Goal: Contribute content: Contribute content

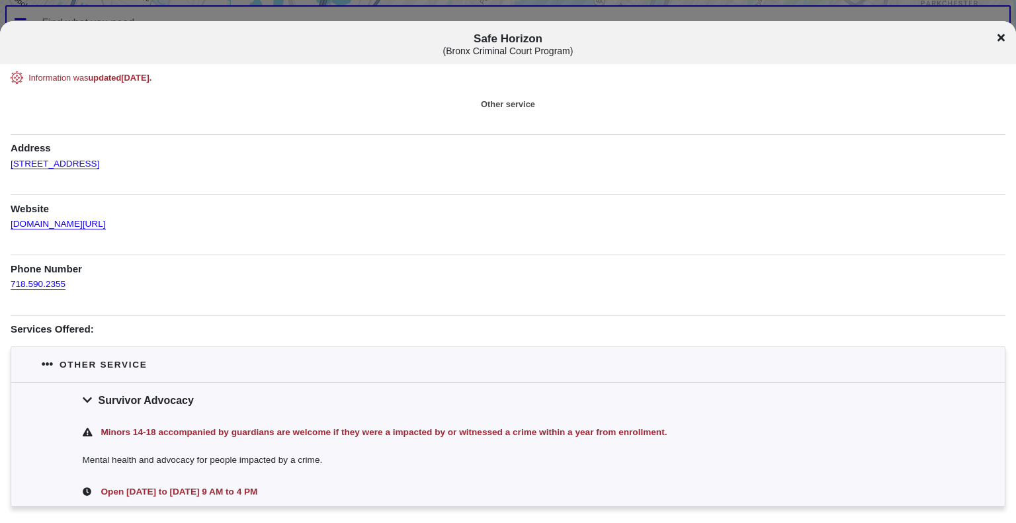
scroll to position [45, 0]
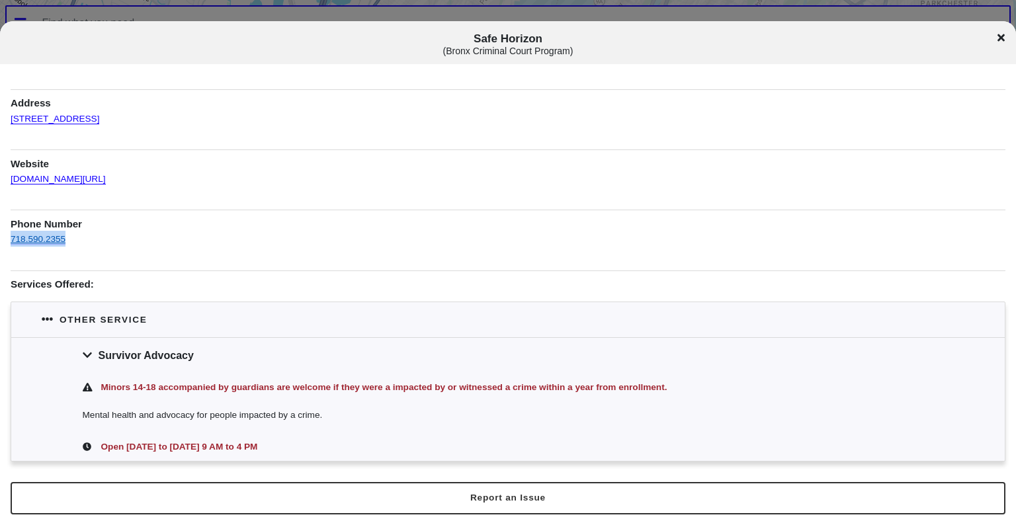
drag, startPoint x: 73, startPoint y: 238, endPoint x: 12, endPoint y: 230, distance: 62.1
click at [12, 231] on div "718.590.2355" at bounding box center [508, 239] width 995 height 16
copy link "718.590.2355"
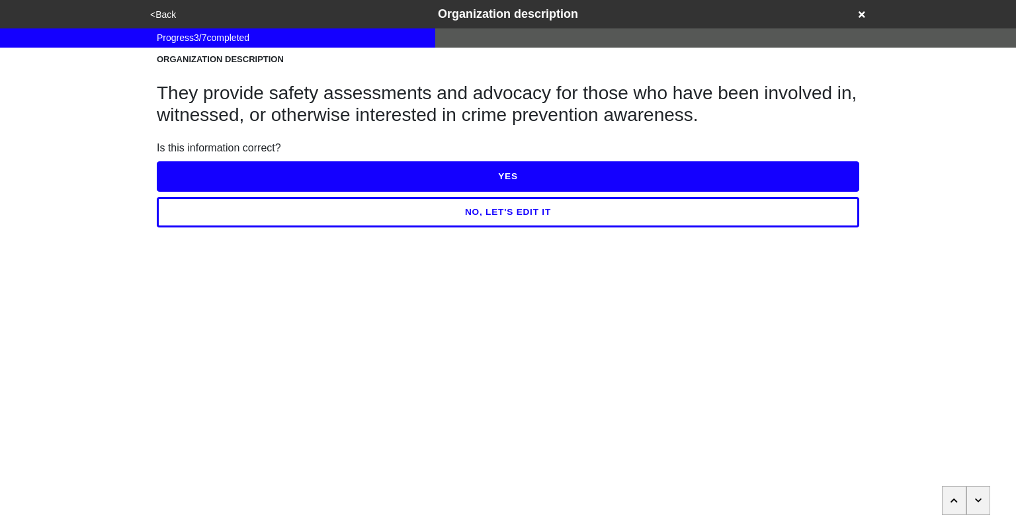
click at [502, 214] on button "NO, LET'S EDIT IT" at bounding box center [508, 212] width 703 height 30
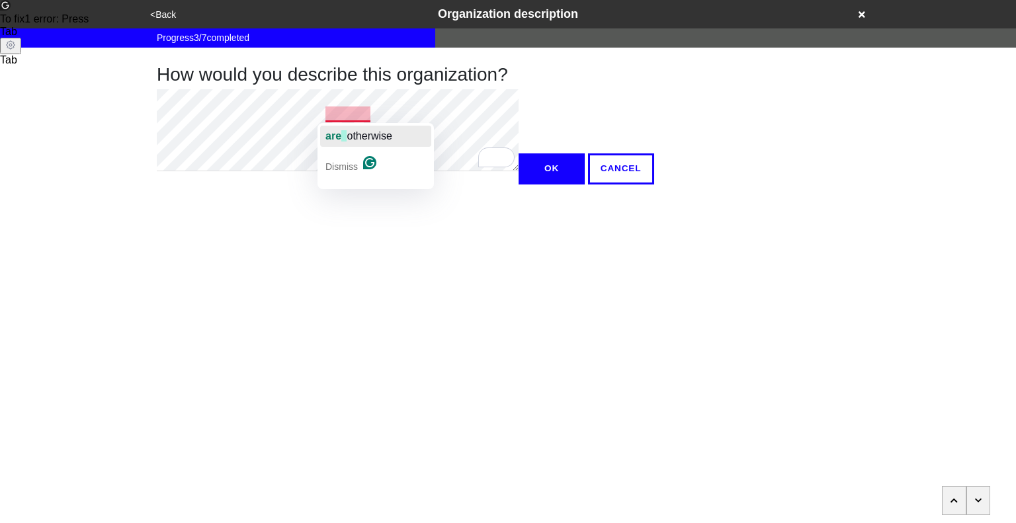
click at [354, 136] on span "otherwise" at bounding box center [369, 135] width 45 height 11
click at [519, 184] on button "OK" at bounding box center [552, 169] width 66 height 30
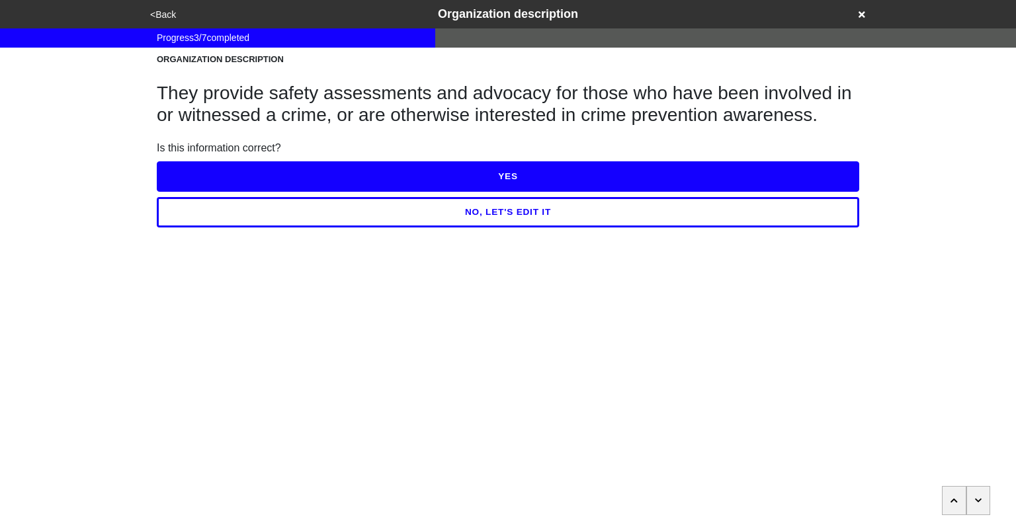
click at [466, 179] on button "YES" at bounding box center [508, 176] width 703 height 30
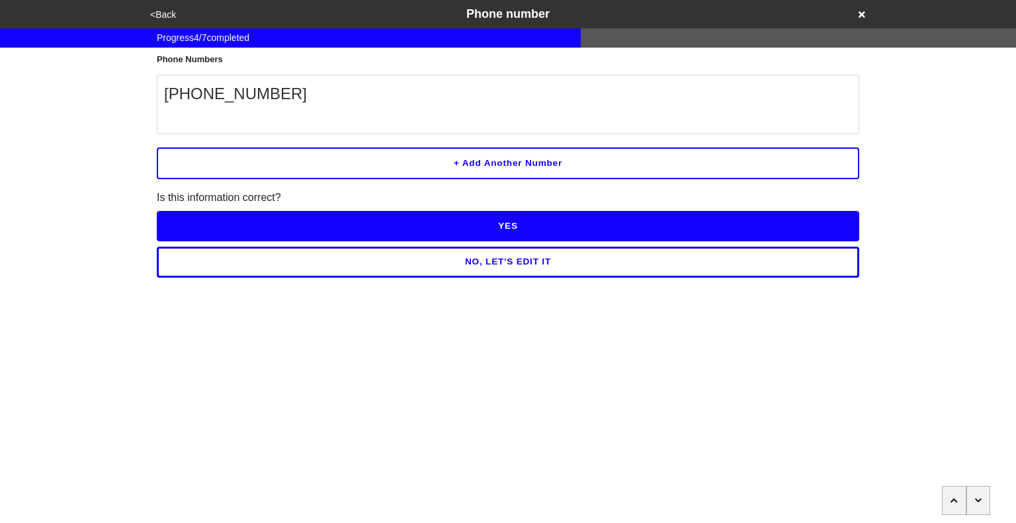
click at [529, 222] on button "YES" at bounding box center [508, 226] width 703 height 30
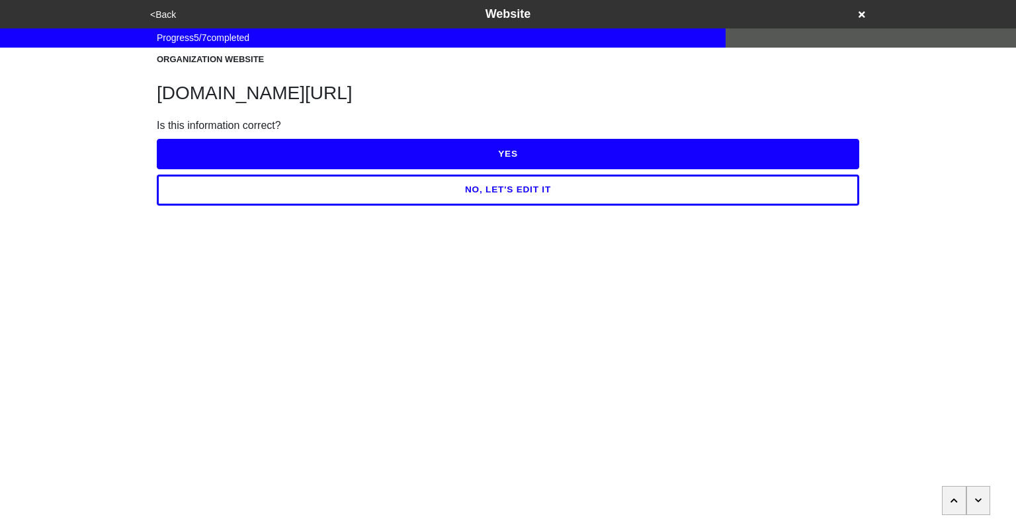
click at [518, 154] on button "YES" at bounding box center [508, 154] width 703 height 30
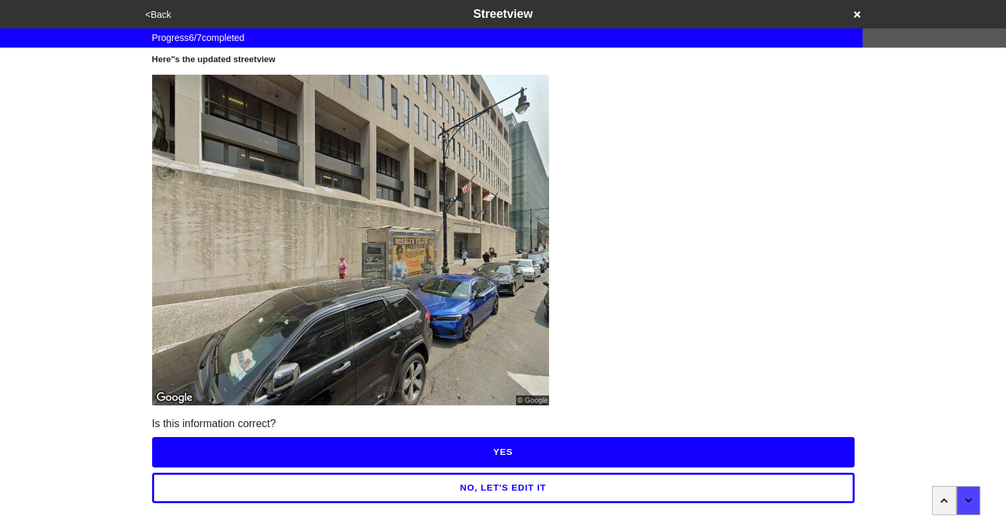
click at [511, 457] on button "YES" at bounding box center [503, 452] width 703 height 30
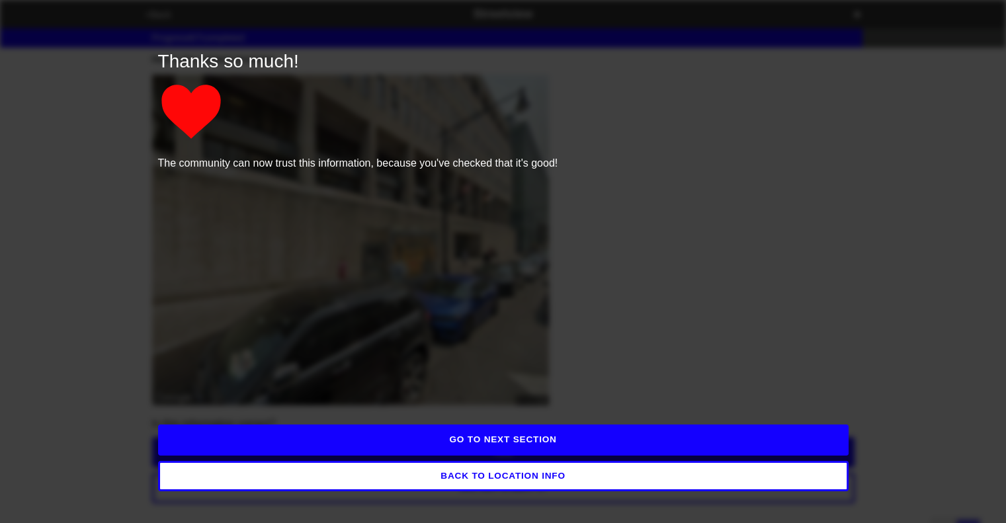
click at [506, 441] on button "GO TO NEXT SECTION" at bounding box center [503, 440] width 691 height 30
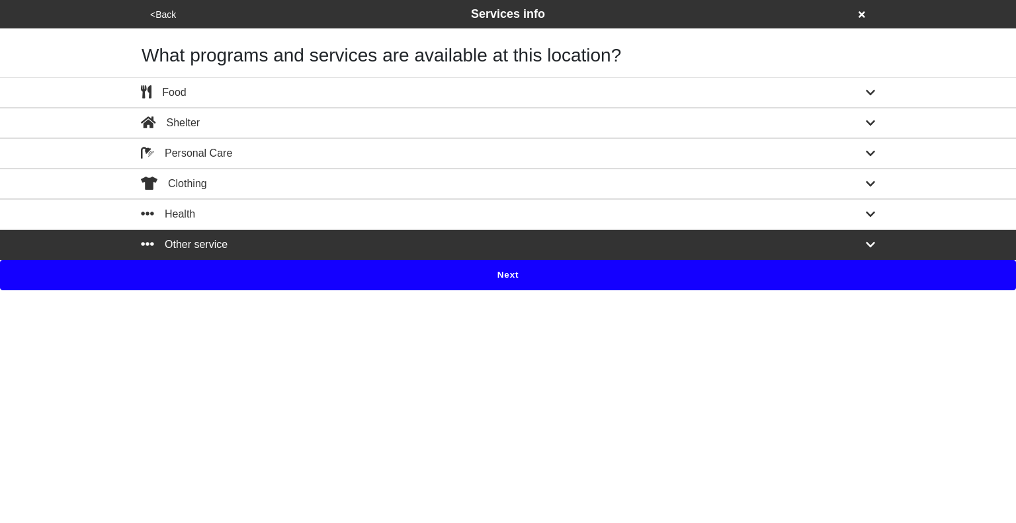
click at [470, 277] on button "Next" at bounding box center [508, 275] width 1016 height 30
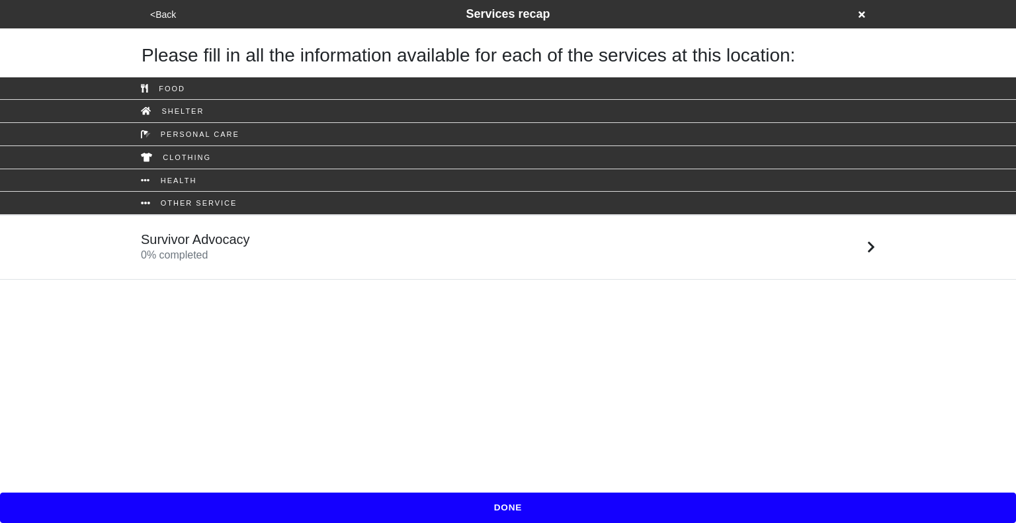
click at [384, 240] on div "Survivor Advocacy 0 % completed" at bounding box center [508, 248] width 754 height 32
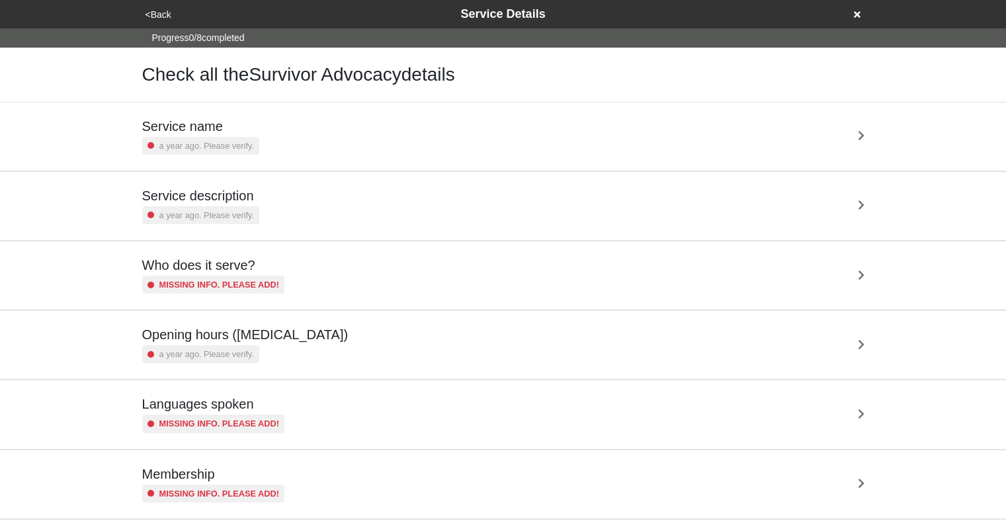
click at [373, 133] on div "Service name a year ago. Please verify." at bounding box center [503, 136] width 723 height 36
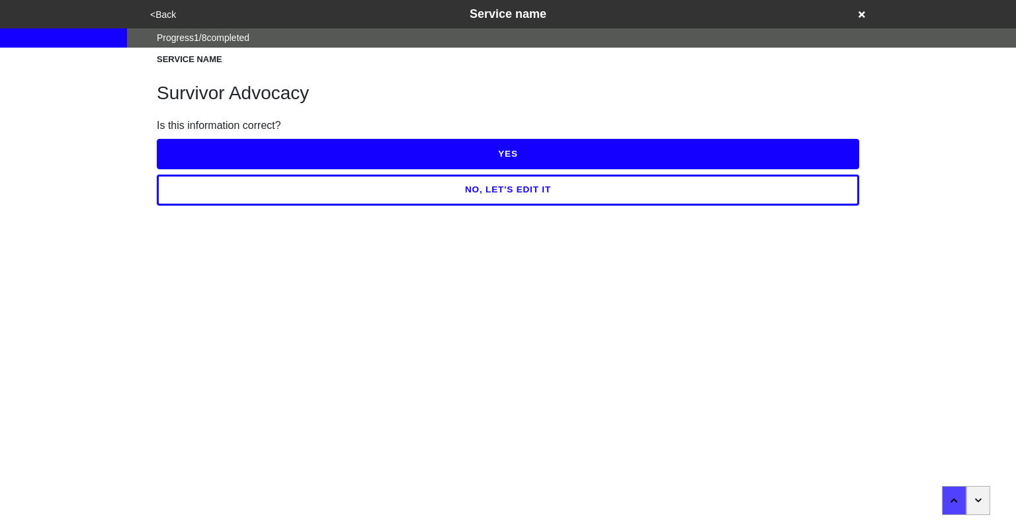
click at [517, 150] on button "YES" at bounding box center [508, 154] width 703 height 30
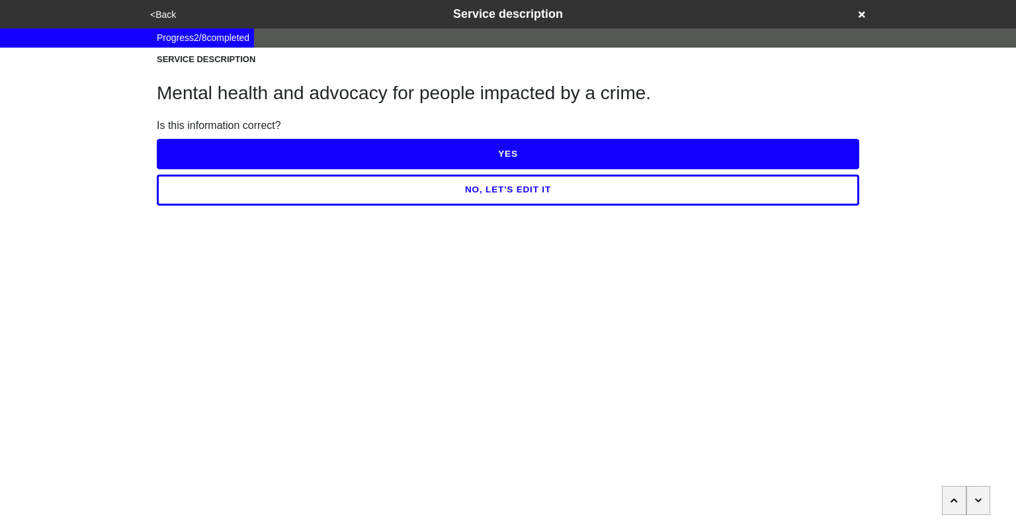
click at [509, 155] on button "YES" at bounding box center [508, 154] width 703 height 30
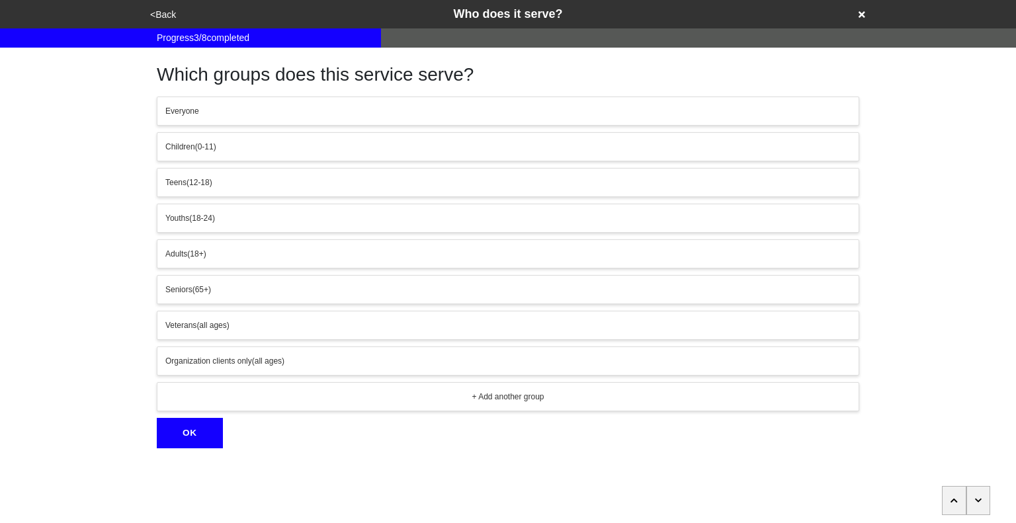
click at [979, 503] on icon "button" at bounding box center [978, 501] width 7 height 8
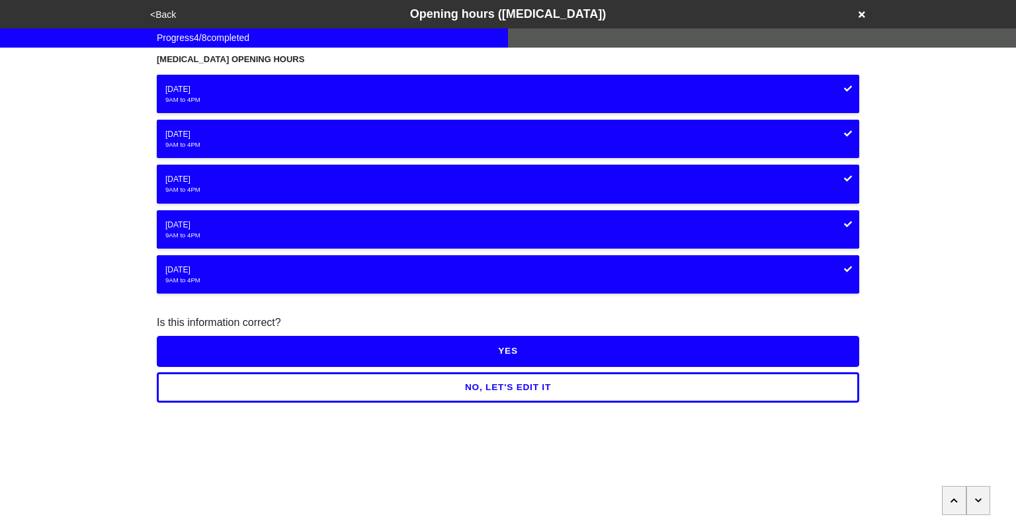
click at [516, 349] on button "YES" at bounding box center [508, 351] width 703 height 30
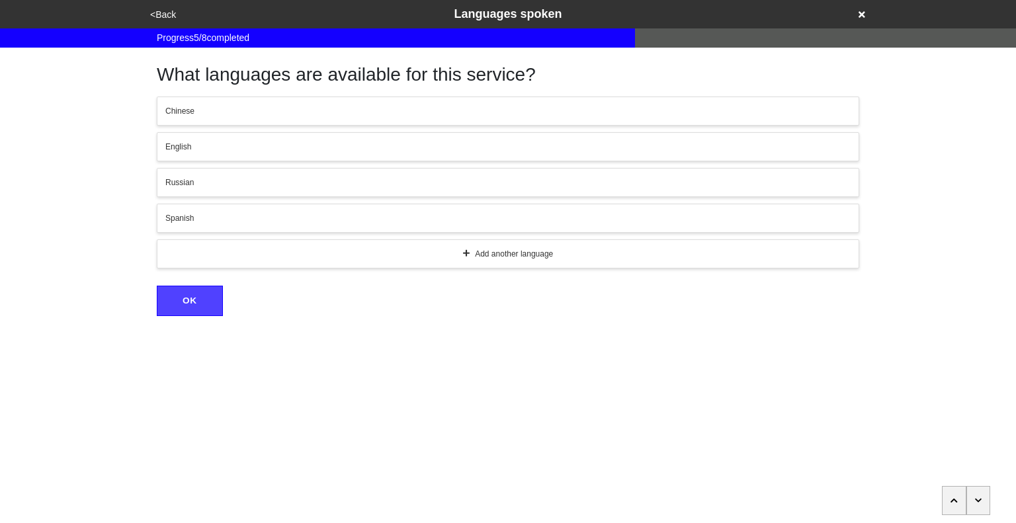
click at [974, 498] on button "button" at bounding box center [979, 500] width 24 height 29
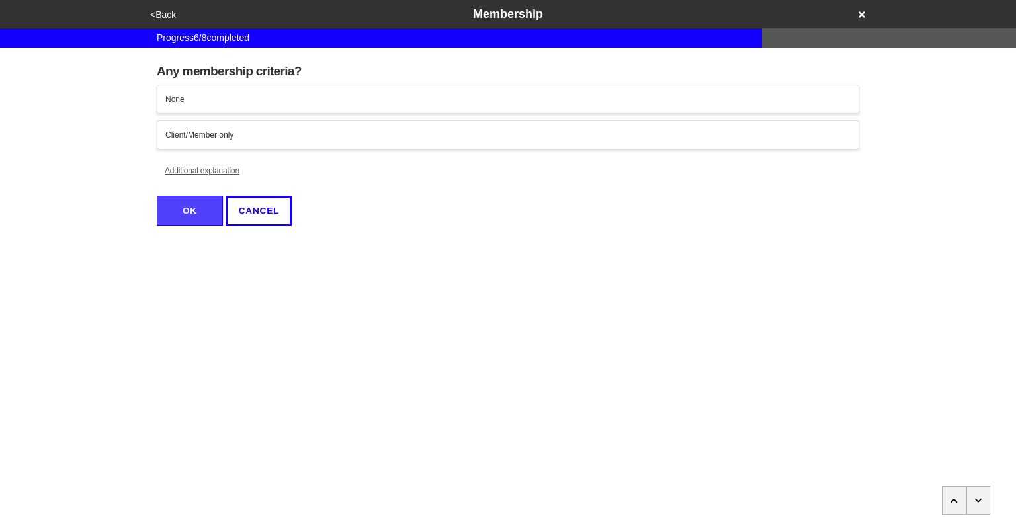
click at [974, 498] on button "button" at bounding box center [979, 500] width 24 height 29
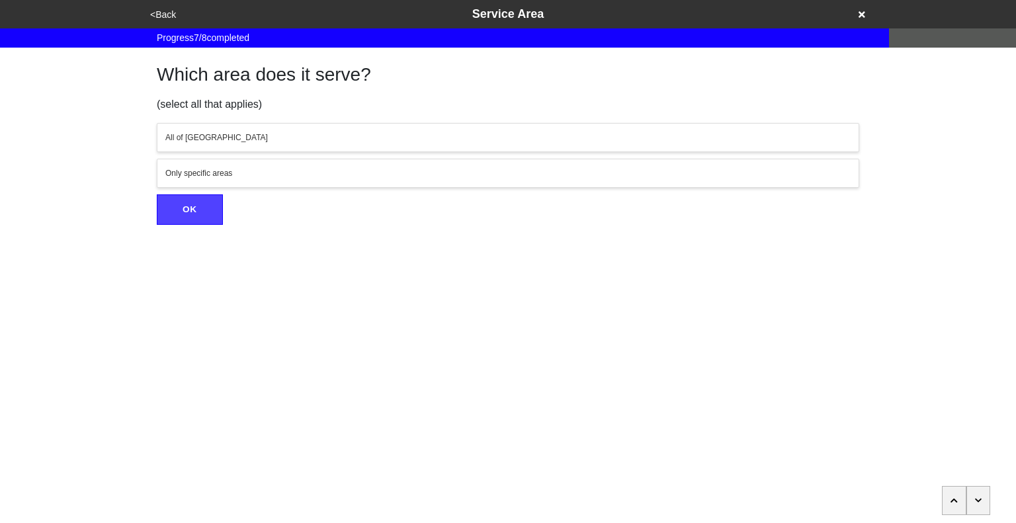
click at [974, 498] on button "button" at bounding box center [979, 500] width 24 height 29
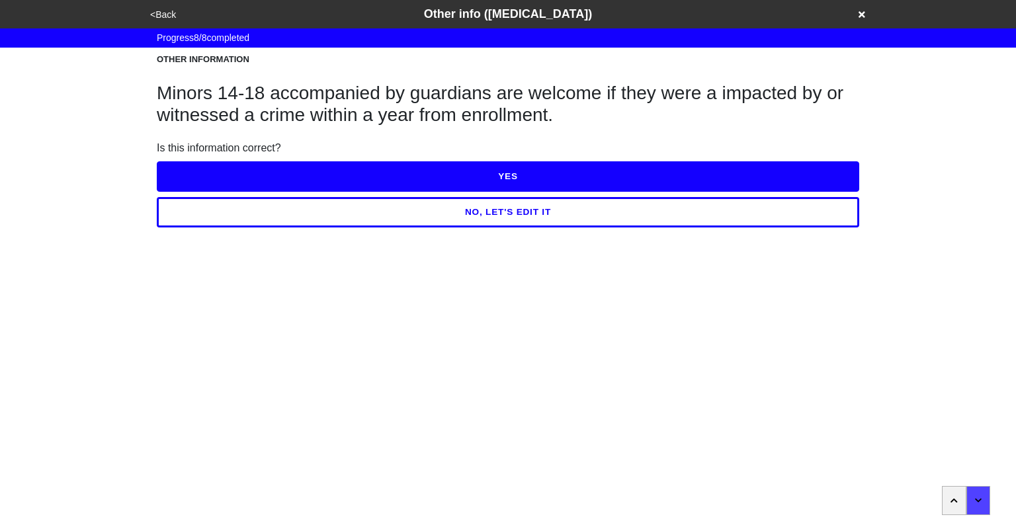
click at [557, 216] on button "NO, LET'S EDIT IT" at bounding box center [508, 212] width 703 height 30
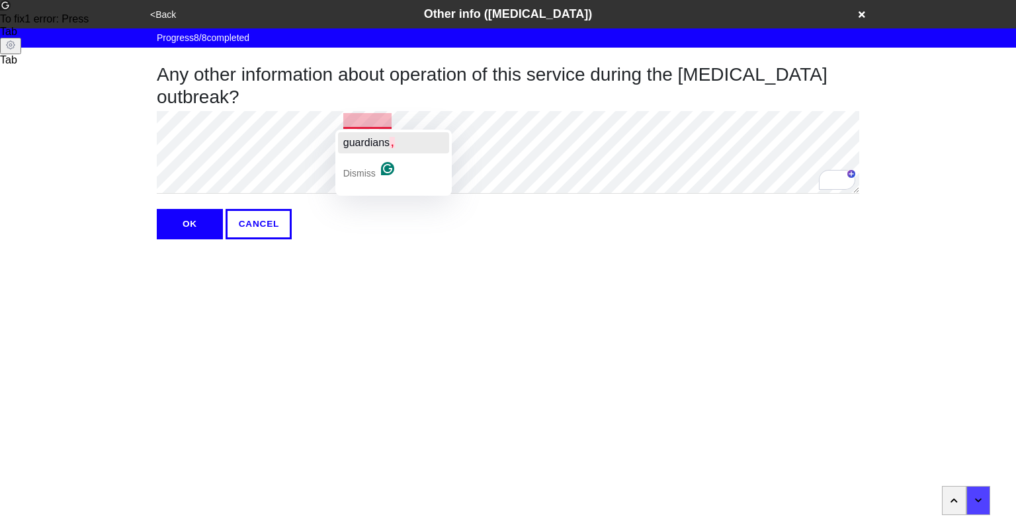
click at [363, 142] on span "guardians" at bounding box center [366, 142] width 46 height 11
type textarea "x"
click at [198, 219] on button "OK" at bounding box center [190, 224] width 66 height 30
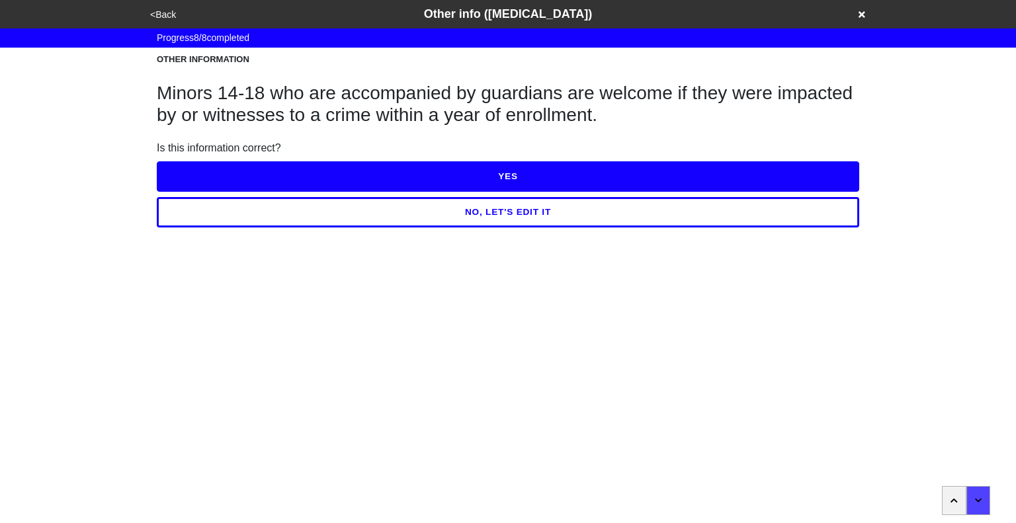
click at [478, 180] on button "YES" at bounding box center [508, 176] width 703 height 30
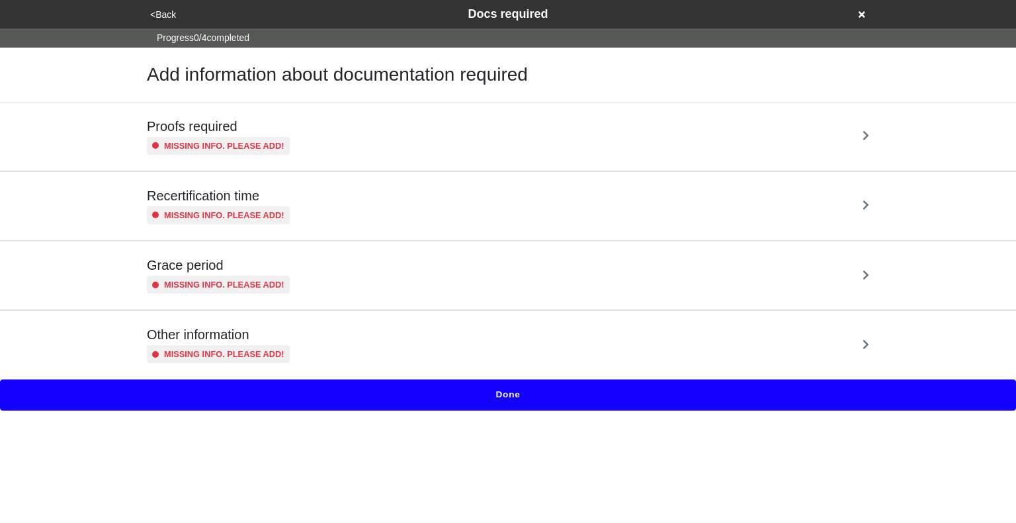
click at [462, 139] on div "Proofs required Missing info. Please add!" at bounding box center [508, 136] width 723 height 36
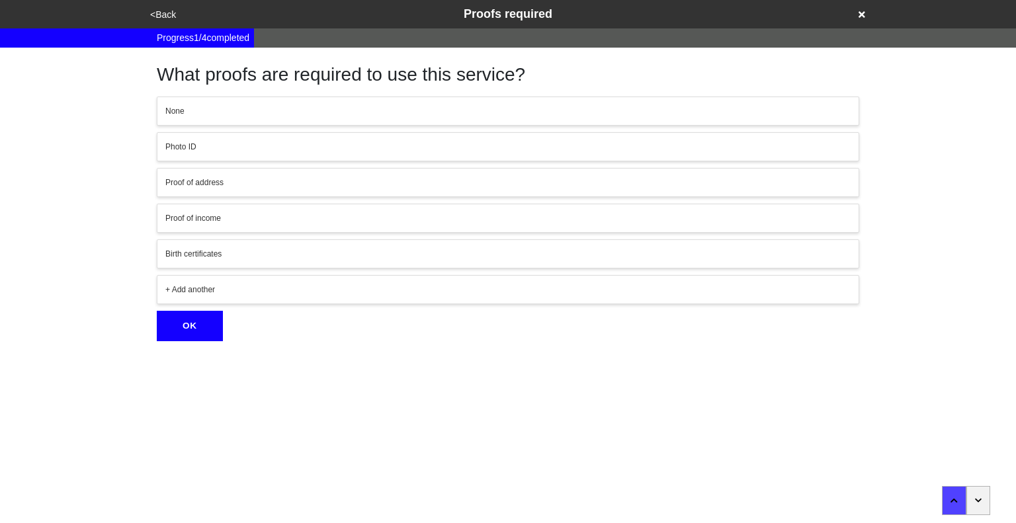
click at [983, 498] on button "button" at bounding box center [979, 500] width 24 height 29
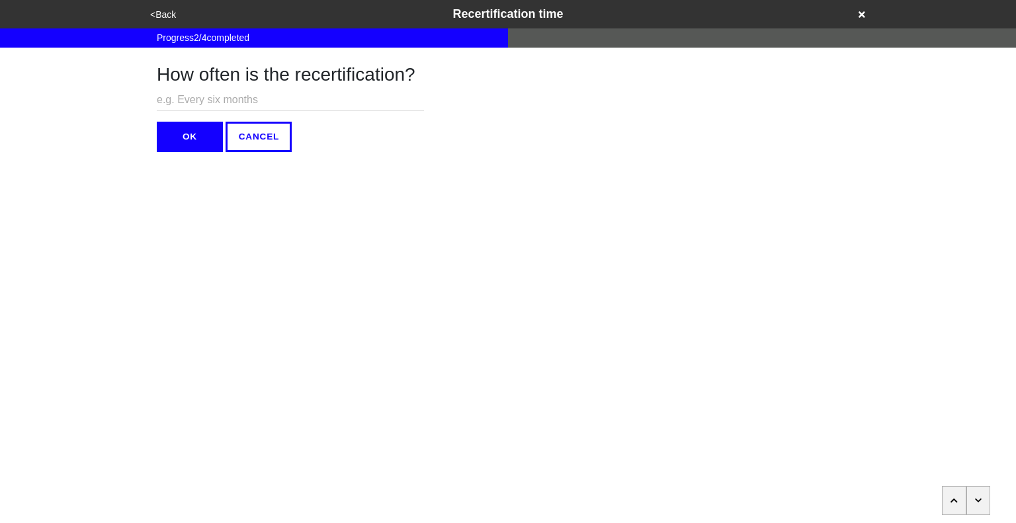
click at [983, 498] on button "button" at bounding box center [979, 500] width 24 height 29
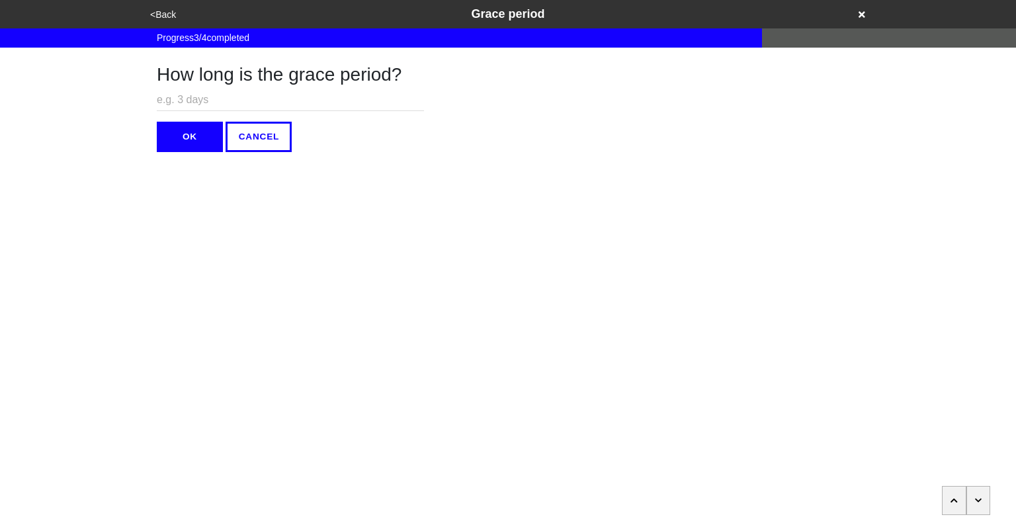
click at [983, 498] on button "button" at bounding box center [979, 500] width 24 height 29
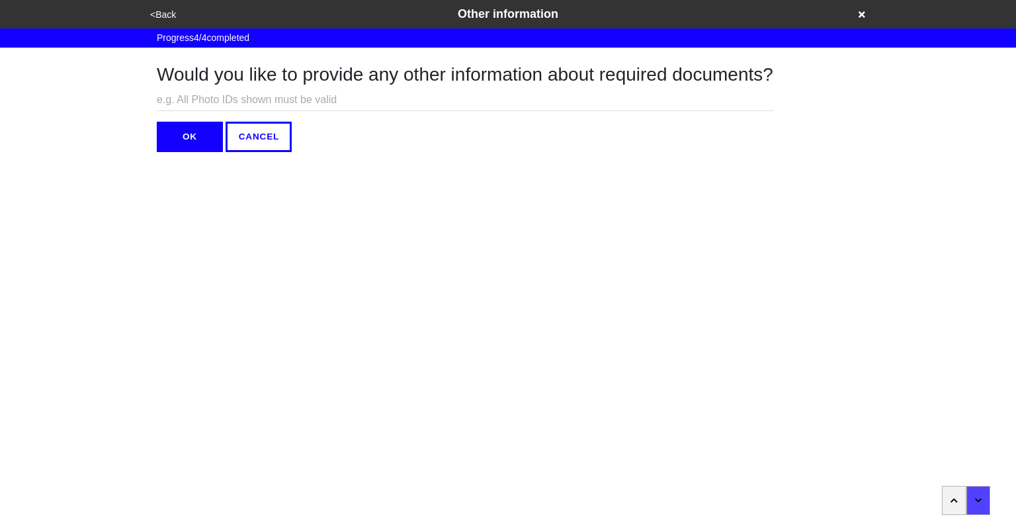
click at [168, 14] on button "<Back" at bounding box center [163, 14] width 34 height 15
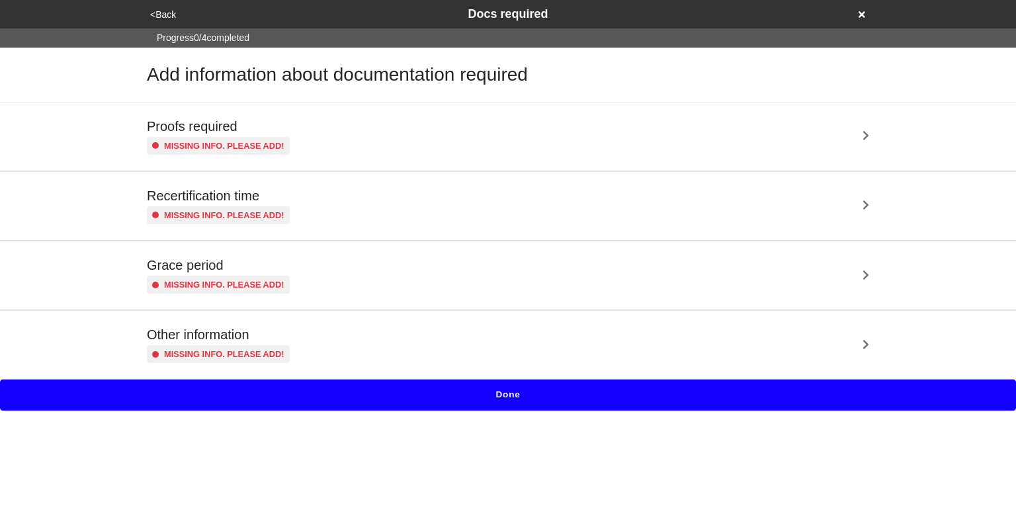
click at [513, 390] on button "Done" at bounding box center [508, 395] width 1016 height 30
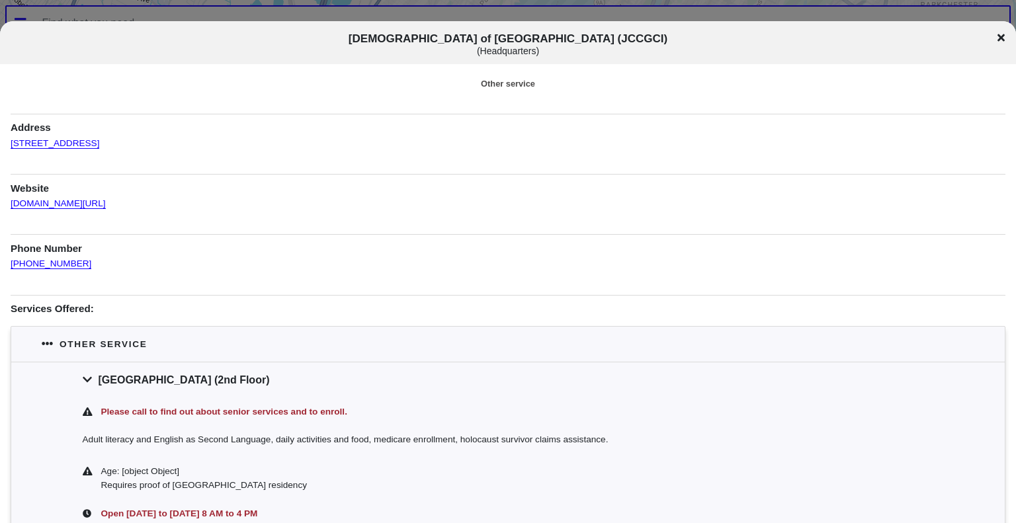
scroll to position [13, 0]
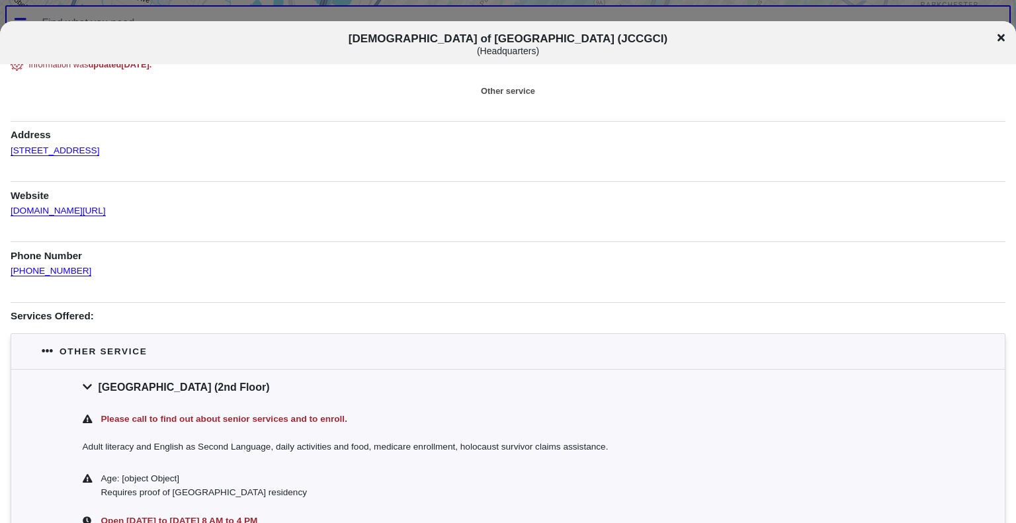
drag, startPoint x: 342, startPoint y: 39, endPoint x: 672, endPoint y: 33, distance: 330.2
click at [672, 33] on h1 "Jewish Community Council of Greater Coney Island (JCCGCI) ( Headquarters )" at bounding box center [509, 44] width 844 height 24
copy span "Jewish Community Council of Greater Coney Island (JCCGCI)"
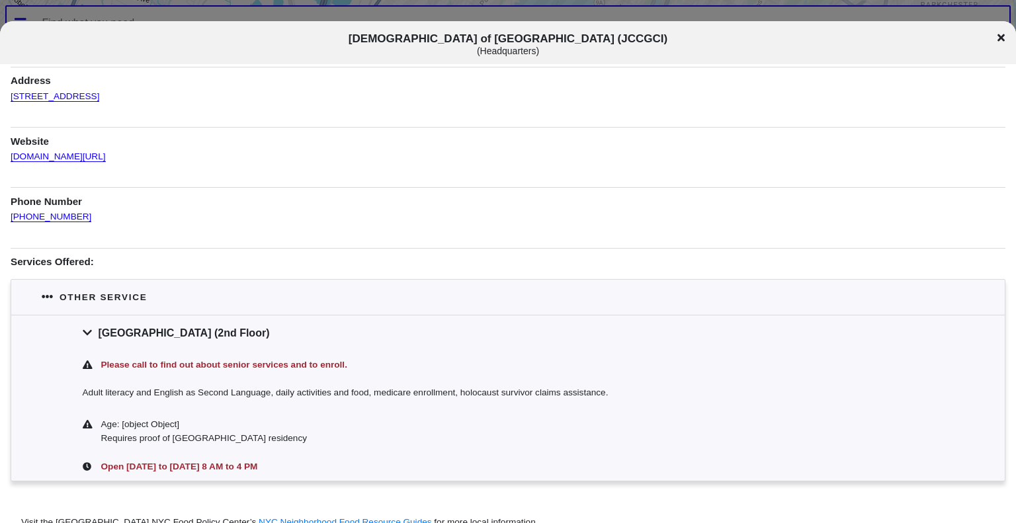
scroll to position [131, 0]
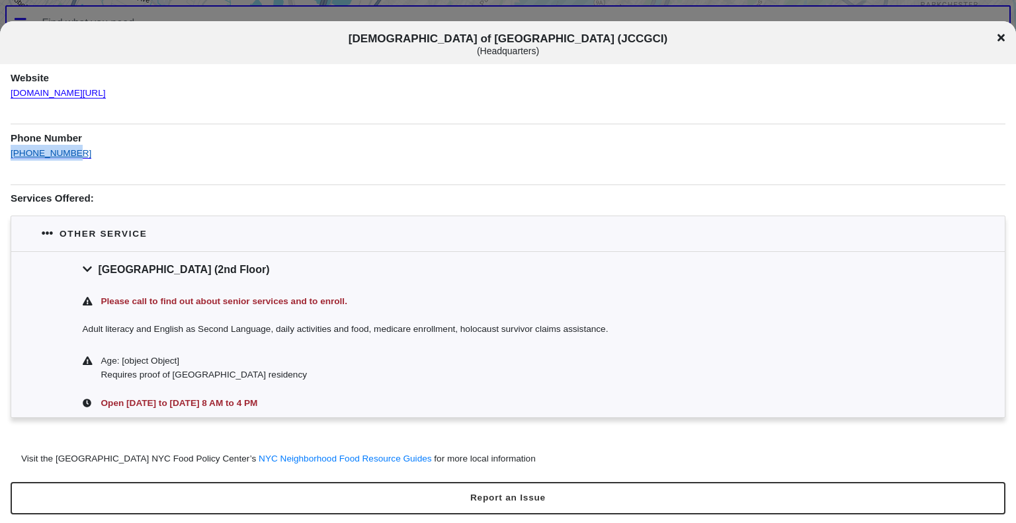
drag, startPoint x: 71, startPoint y: 152, endPoint x: 11, endPoint y: 152, distance: 60.9
click at [11, 152] on div "718-449-5000" at bounding box center [508, 153] width 995 height 16
copy link "718-449-5000"
click at [631, 38] on span "Jewish Community Council of Greater Coney Island (JCCGCI) ( Headquarters )" at bounding box center [509, 44] width 844 height 24
drag, startPoint x: 627, startPoint y: 39, endPoint x: 670, endPoint y: 36, distance: 43.1
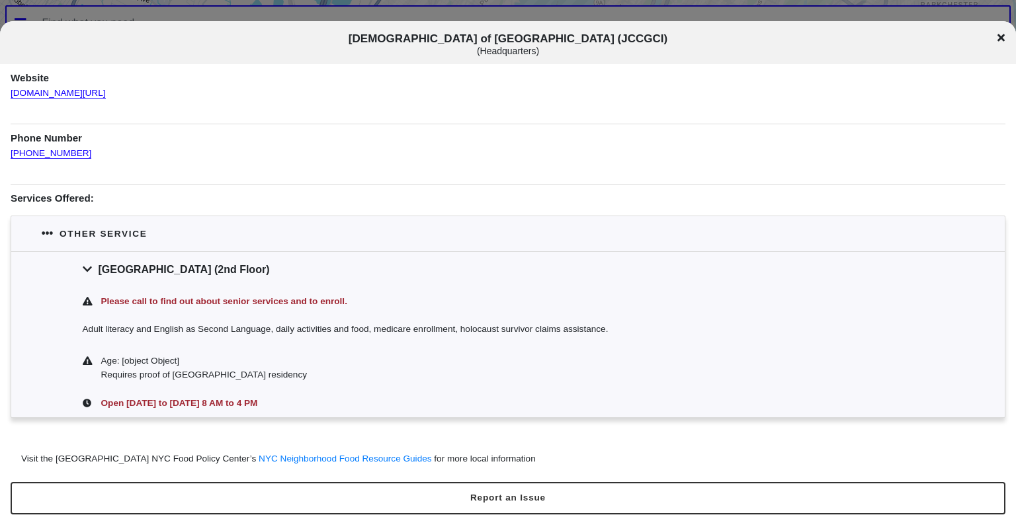
click at [670, 36] on span "Jewish Community Council of Greater Coney Island (JCCGCI) ( Headquarters )" at bounding box center [509, 44] width 844 height 24
copy span "JCCGCI"
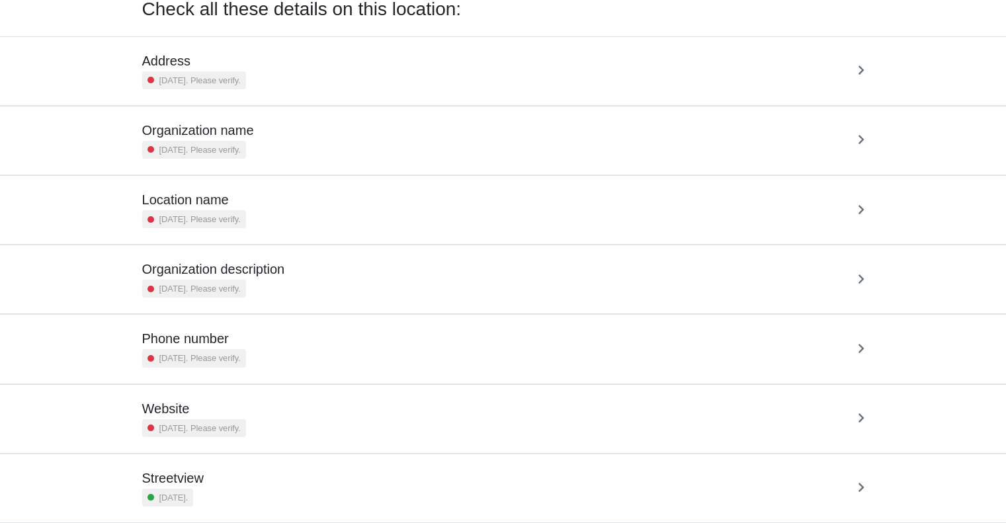
scroll to position [66, 0]
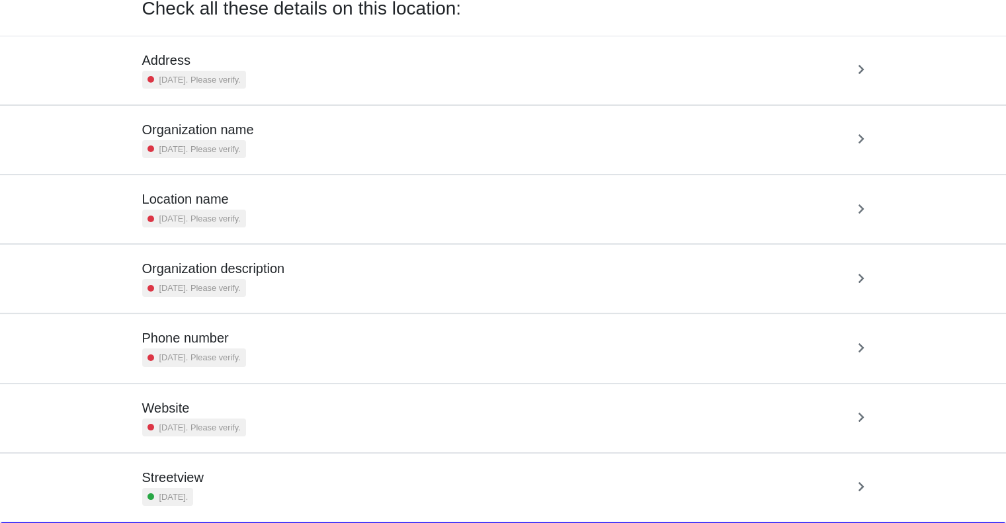
click at [453, 269] on div "Organization description [DATE]. Please verify." at bounding box center [503, 279] width 723 height 36
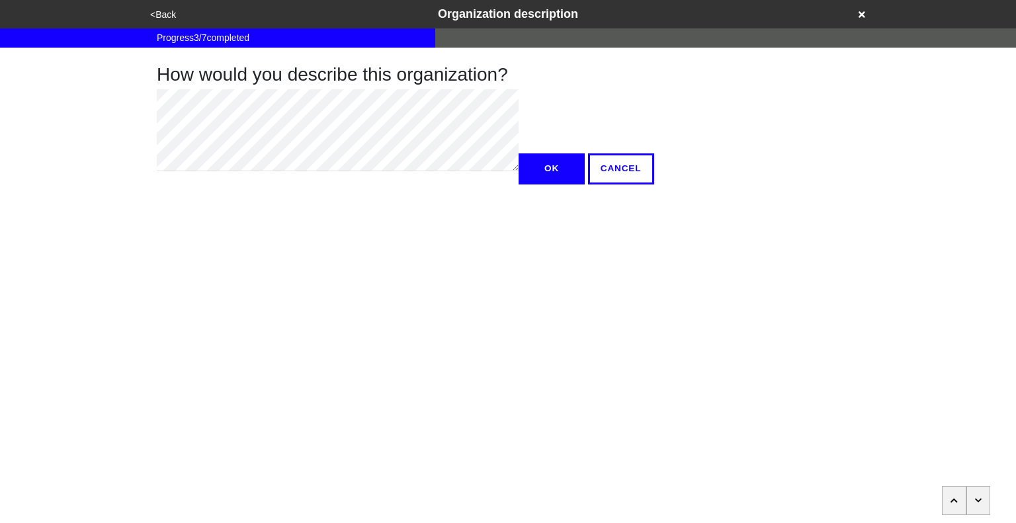
click at [974, 508] on button "button" at bounding box center [979, 500] width 24 height 29
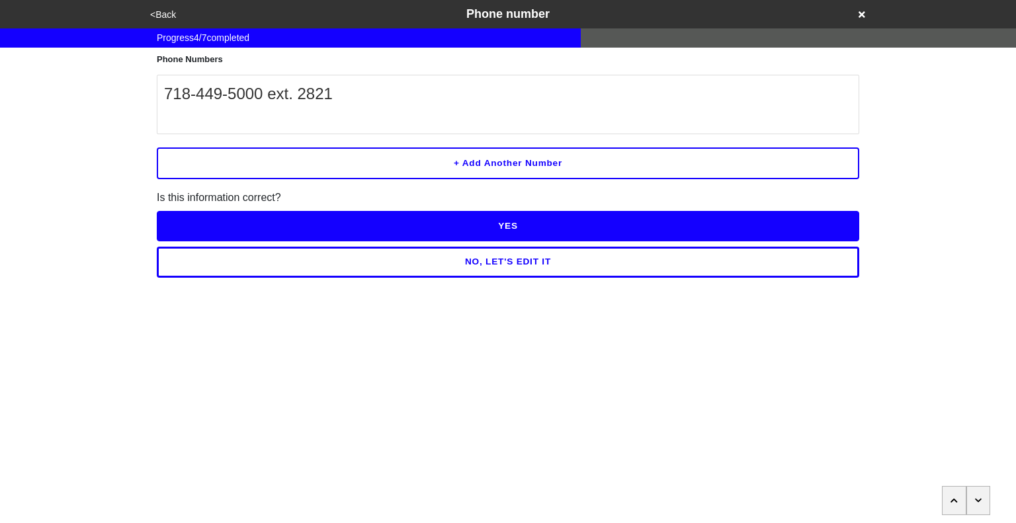
click at [974, 508] on button "button" at bounding box center [979, 500] width 24 height 29
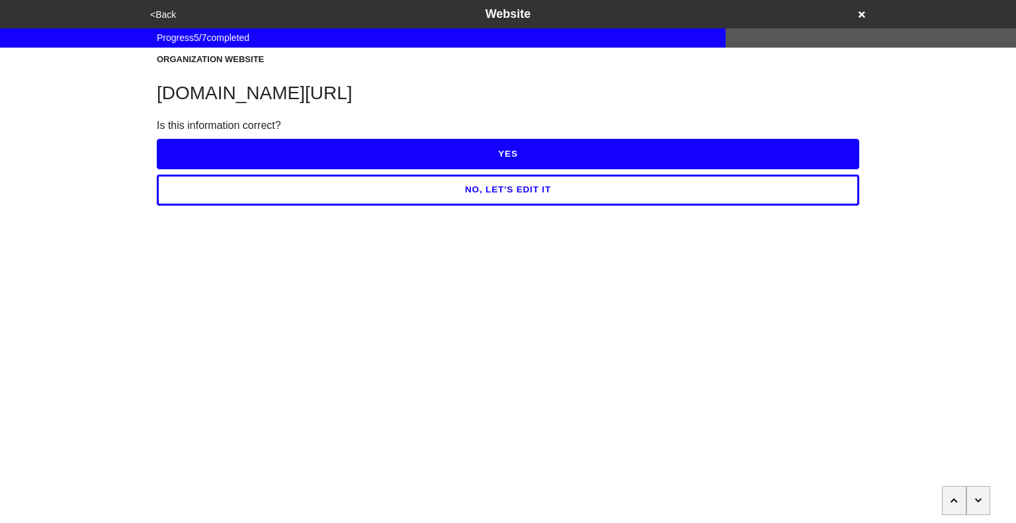
click at [974, 508] on button "button" at bounding box center [979, 500] width 24 height 29
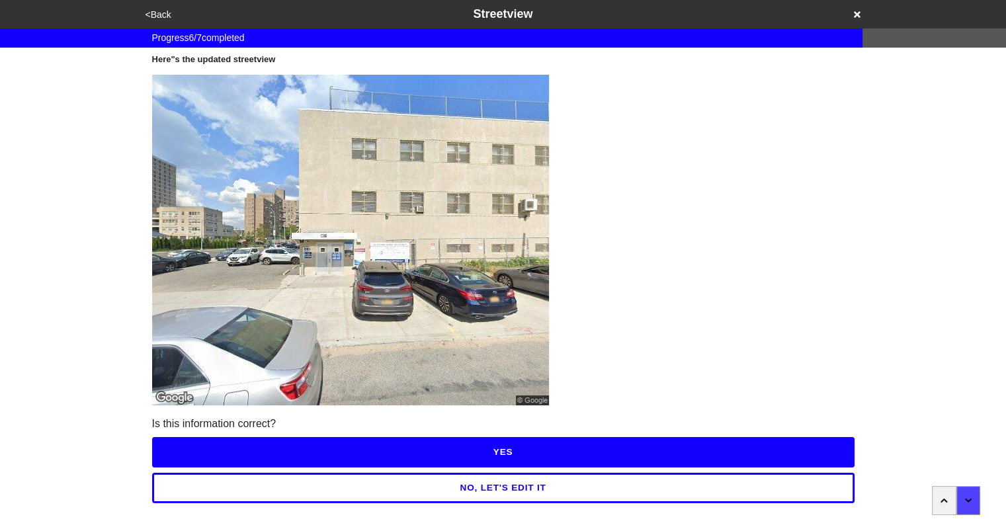
click at [760, 455] on button "YES" at bounding box center [503, 452] width 703 height 30
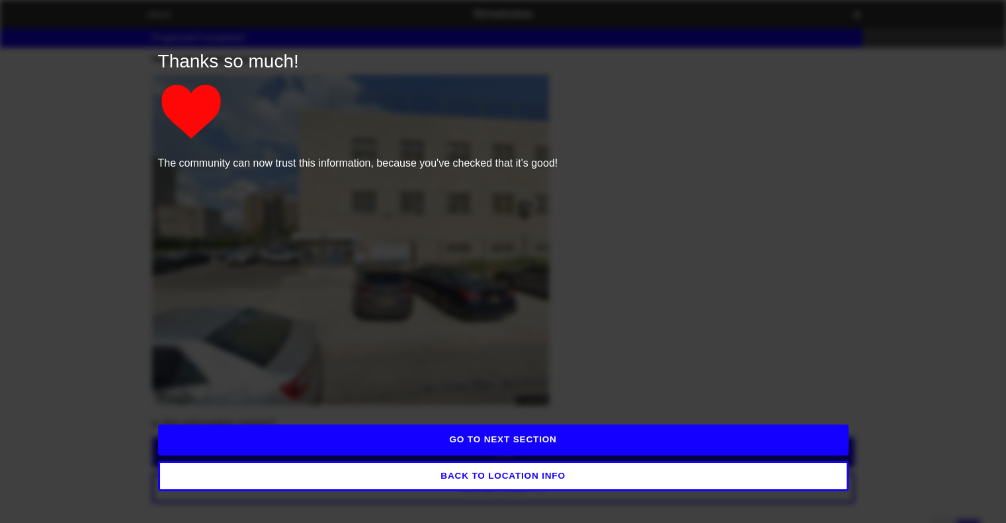
click at [642, 439] on button "GO TO NEXT SECTION" at bounding box center [503, 440] width 691 height 30
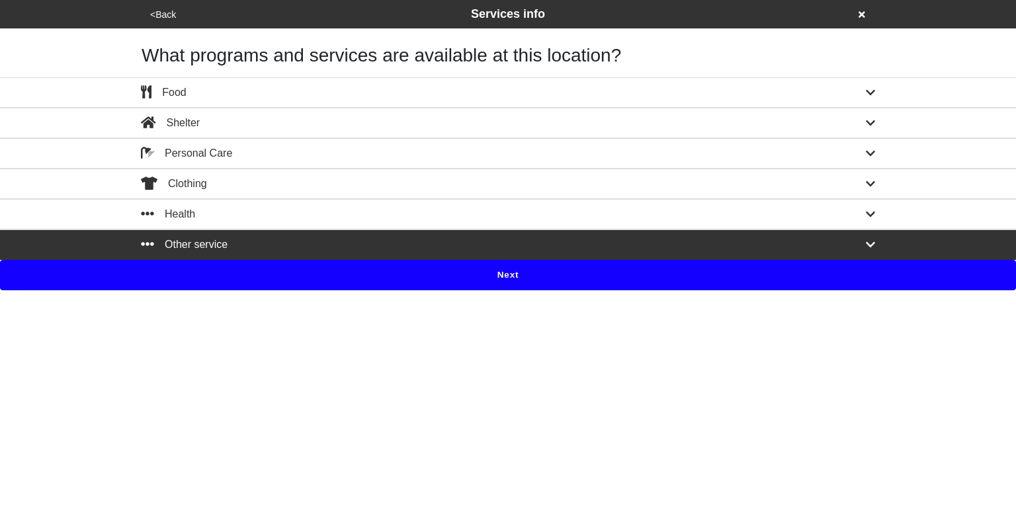
click at [519, 279] on button "Next" at bounding box center [508, 275] width 1016 height 30
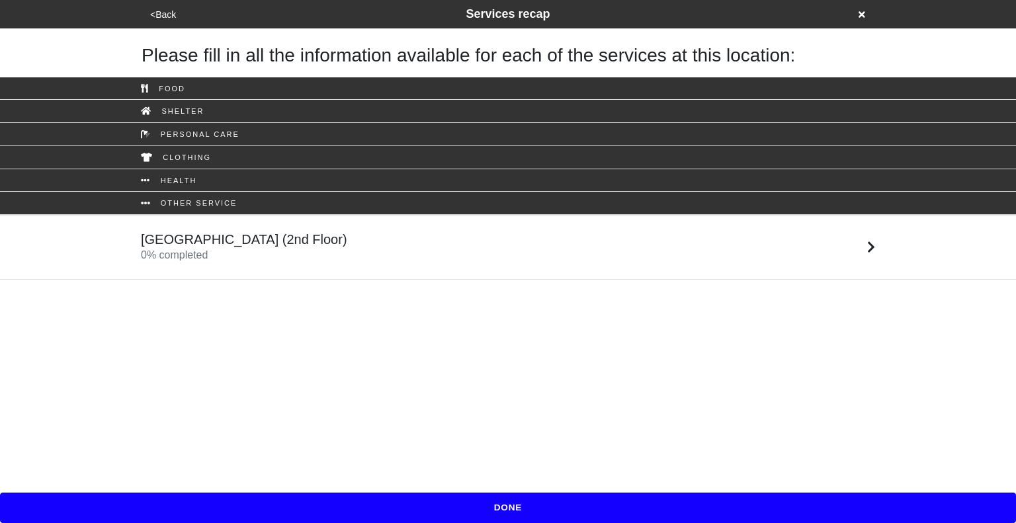
click at [343, 251] on div "Older Adult Center (2nd Floor) 0 % completed" at bounding box center [508, 248] width 754 height 32
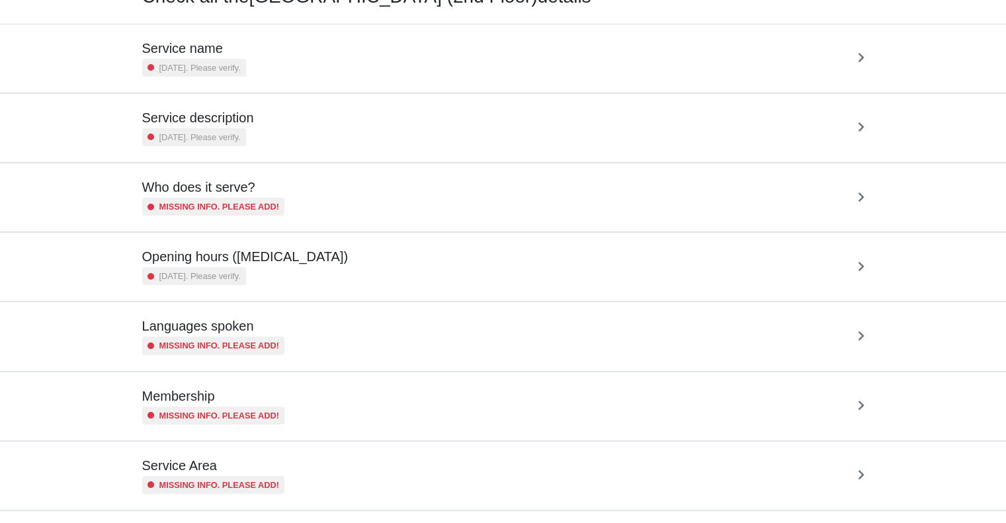
scroll to position [81, 0]
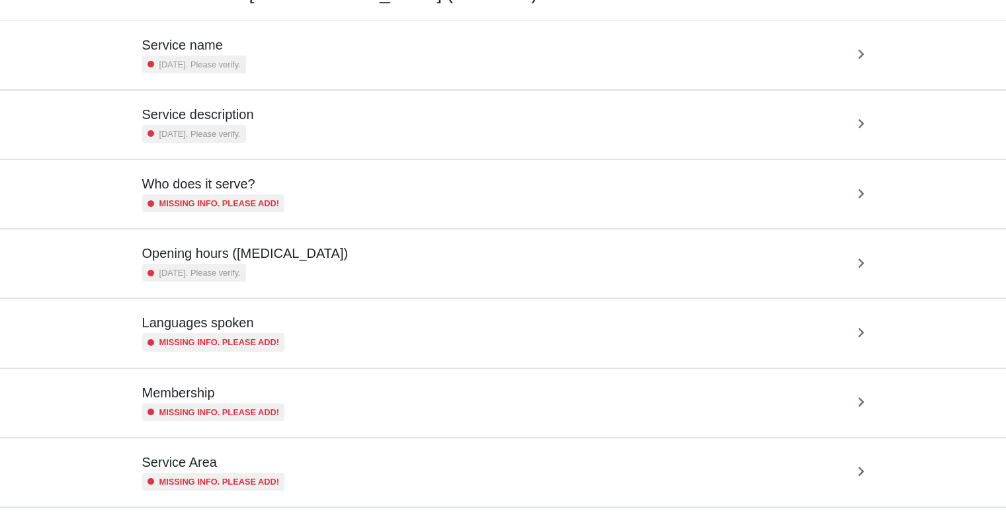
click at [343, 251] on div "Opening hours (coronavirus) 2 years ago. Please verify." at bounding box center [503, 263] width 723 height 36
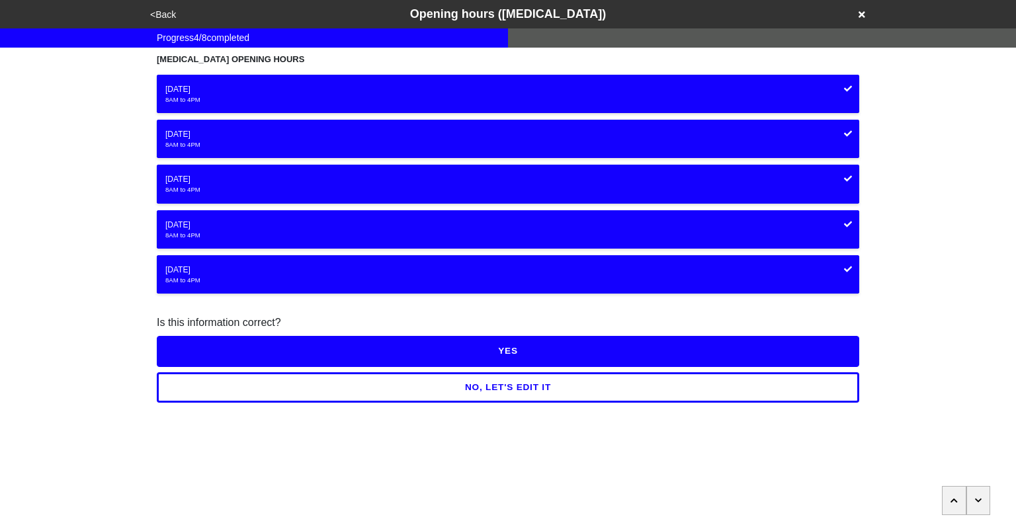
click at [844, 267] on div "Friday" at bounding box center [507, 270] width 685 height 12
click at [562, 394] on button "NO, LET'S EDIT IT" at bounding box center [508, 388] width 703 height 30
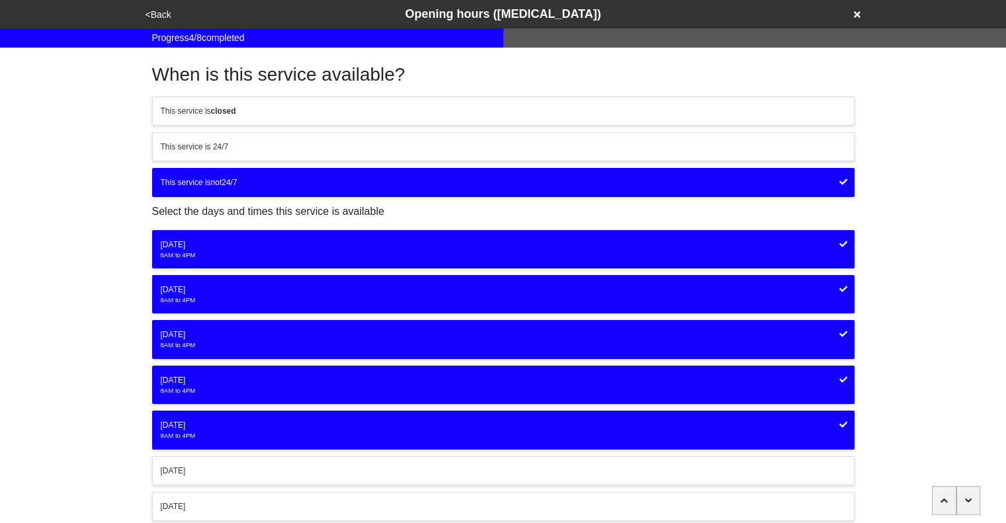
click at [731, 422] on div "Friday" at bounding box center [503, 425] width 685 height 12
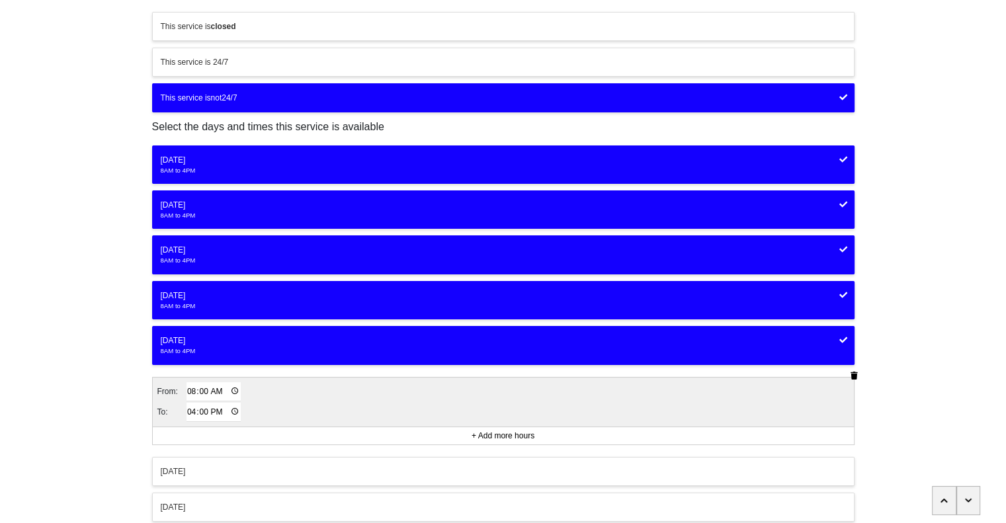
scroll to position [90, 0]
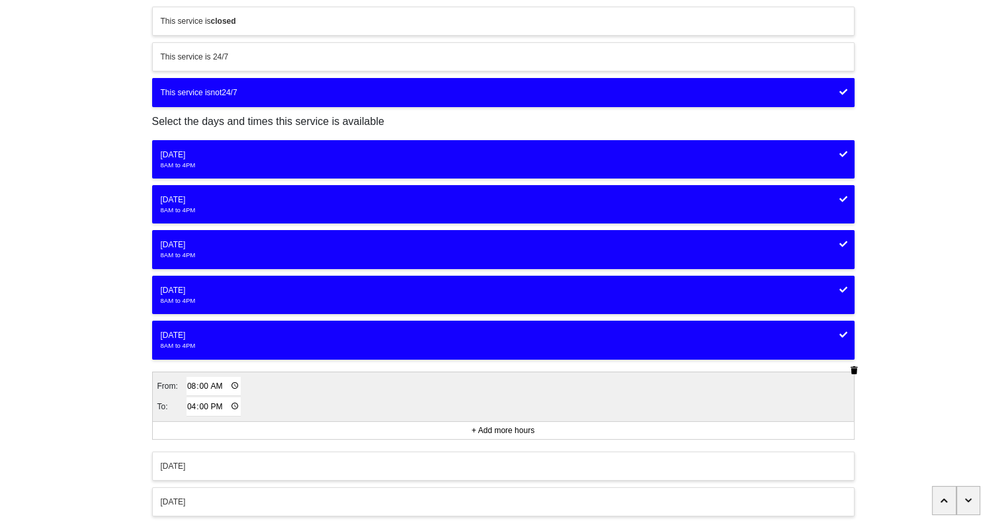
click at [193, 383] on input "08:00" at bounding box center [214, 386] width 55 height 19
type input "09:00"
click at [187, 404] on input "16:00" at bounding box center [214, 407] width 55 height 19
type input "14:00"
click at [890, 326] on div "<Back Opening hours (coronavirus) Progress 4 / 8 completed When is this service…" at bounding box center [503, 234] width 1006 height 648
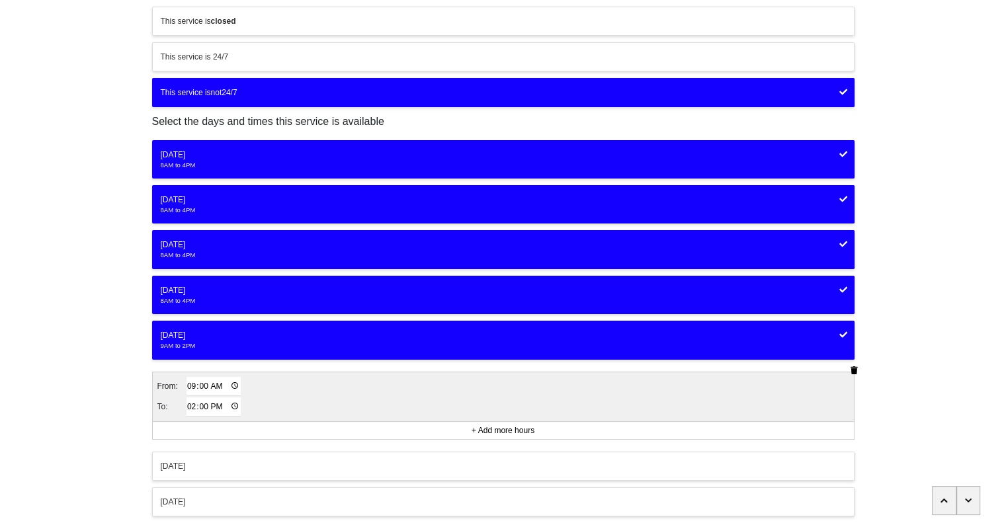
click at [846, 152] on icon at bounding box center [844, 154] width 8 height 6
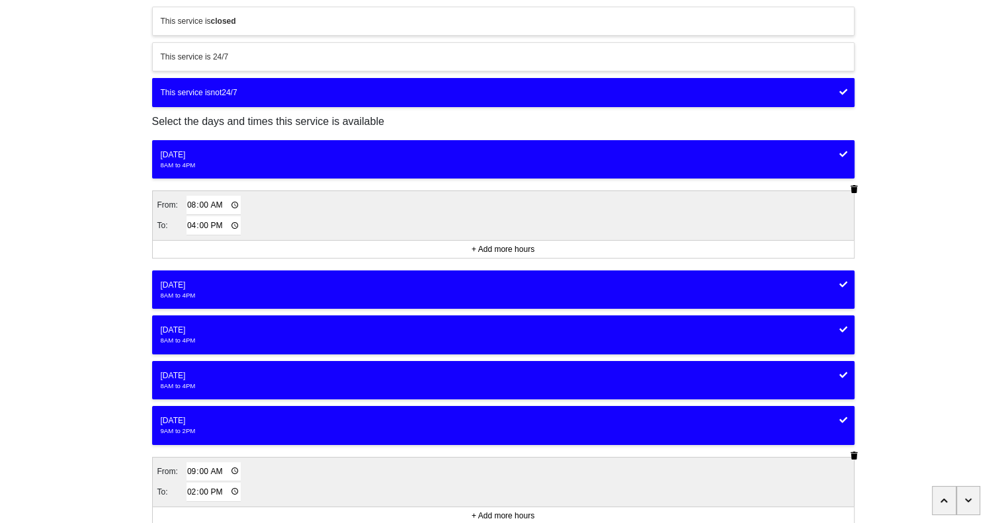
click at [856, 189] on icon "button" at bounding box center [854, 189] width 7 height 8
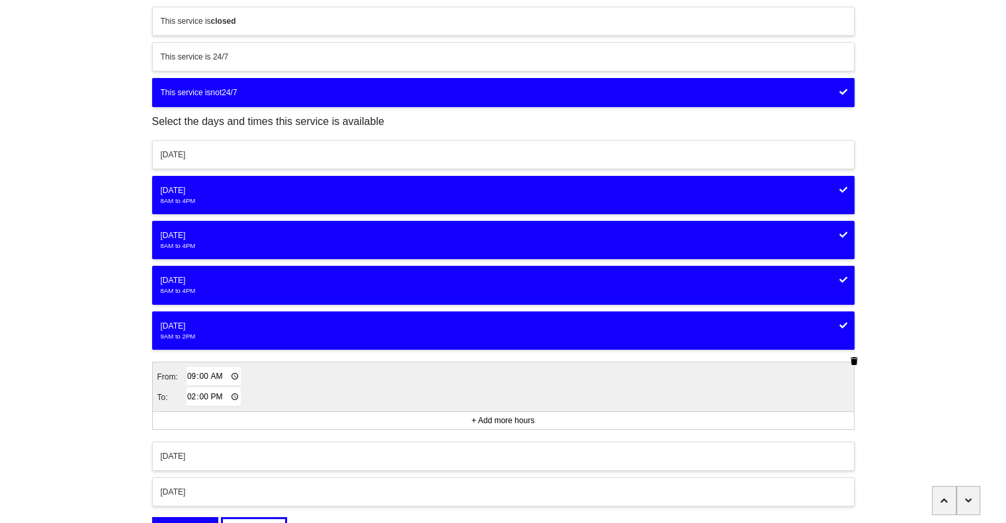
click at [842, 189] on icon at bounding box center [844, 190] width 8 height 8
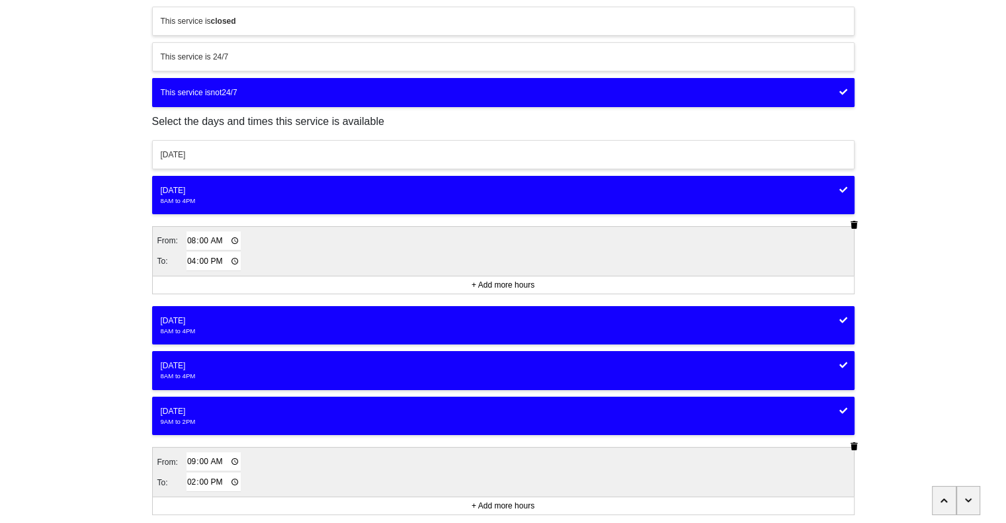
click at [855, 222] on icon "button" at bounding box center [854, 225] width 7 height 8
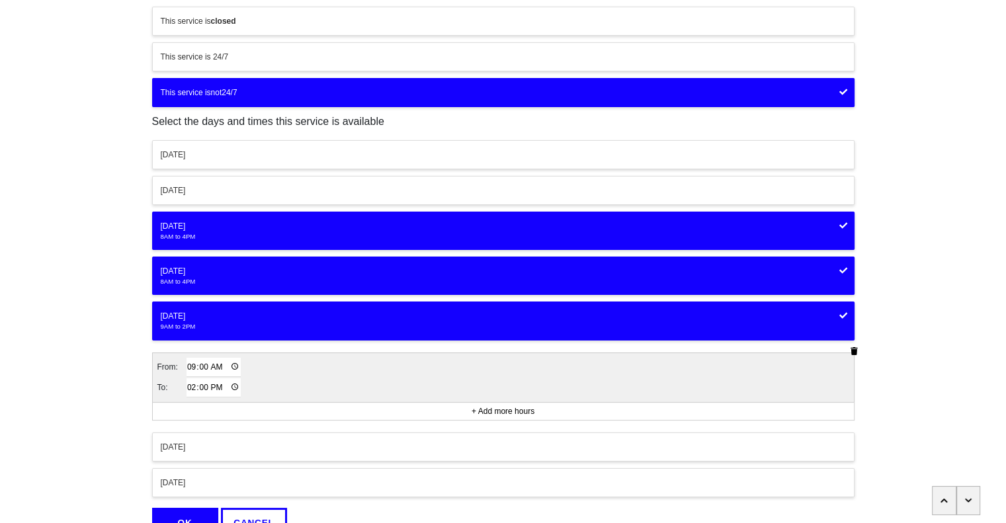
click at [844, 224] on icon at bounding box center [844, 226] width 8 height 8
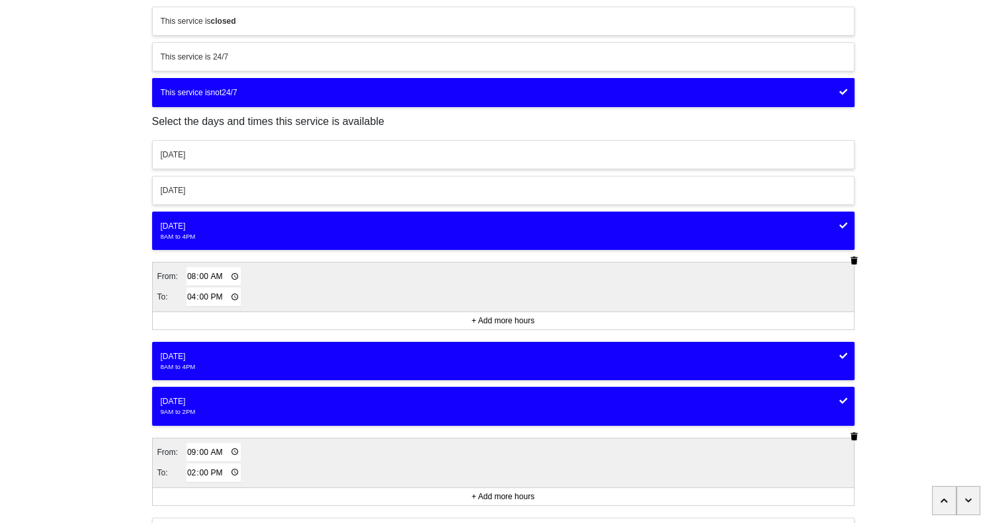
click at [854, 263] on icon "button" at bounding box center [854, 261] width 7 height 8
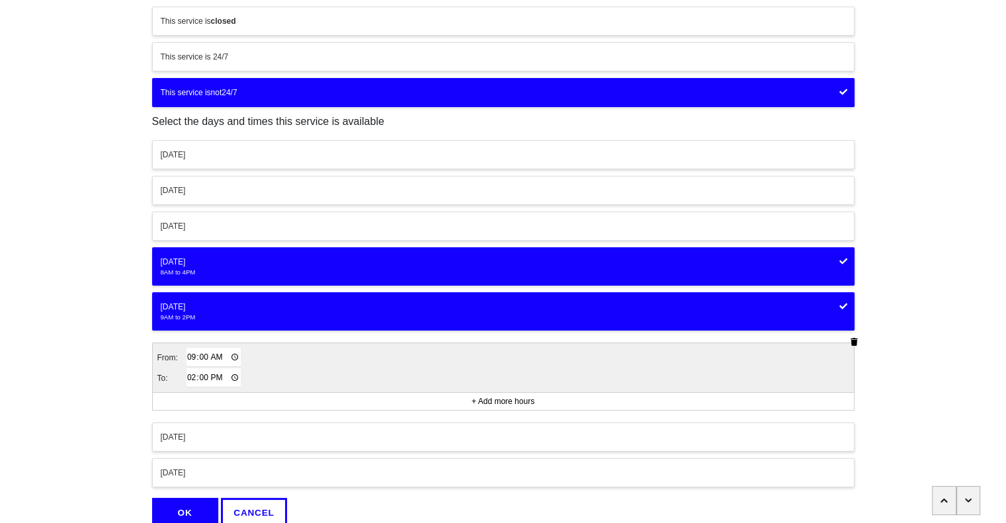
click at [842, 259] on icon at bounding box center [844, 261] width 8 height 6
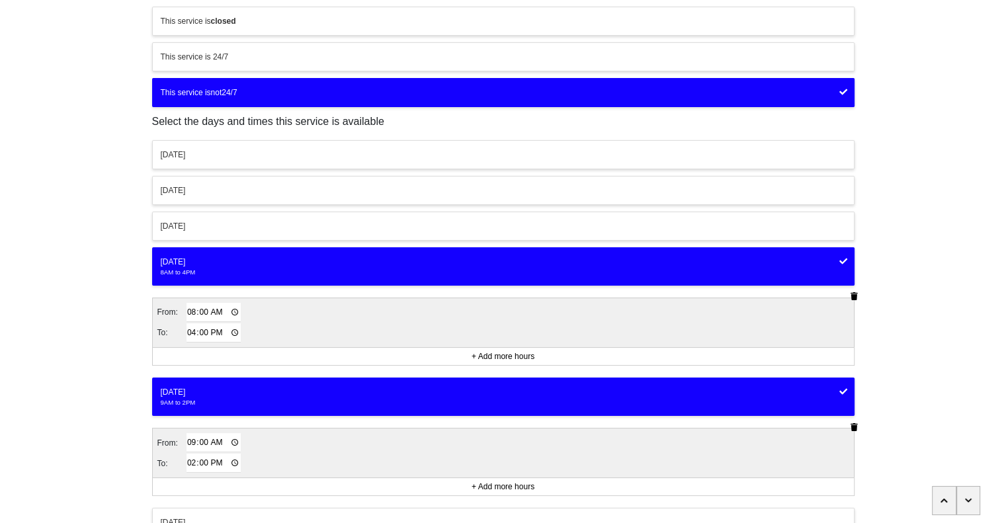
click at [852, 294] on icon "button" at bounding box center [854, 296] width 7 height 8
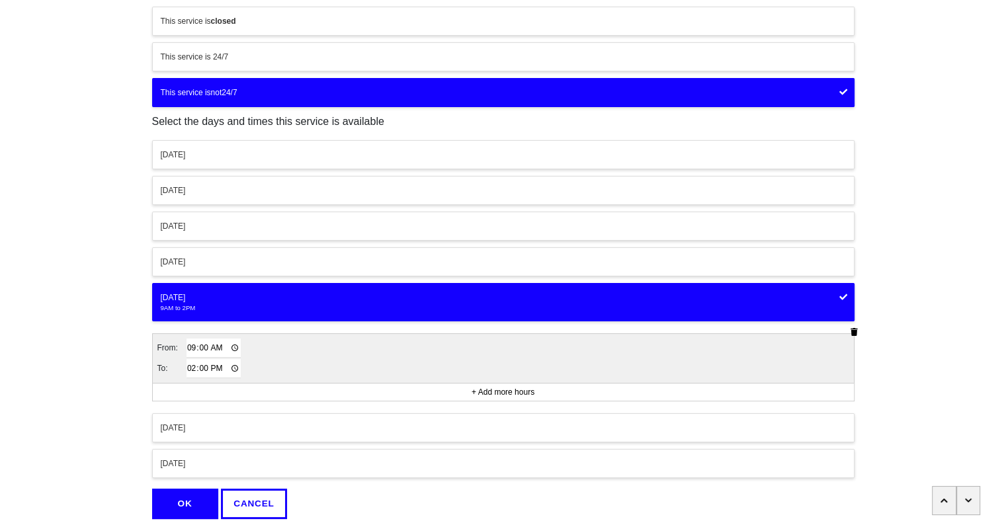
click at [461, 155] on div "Monday" at bounding box center [503, 155] width 685 height 12
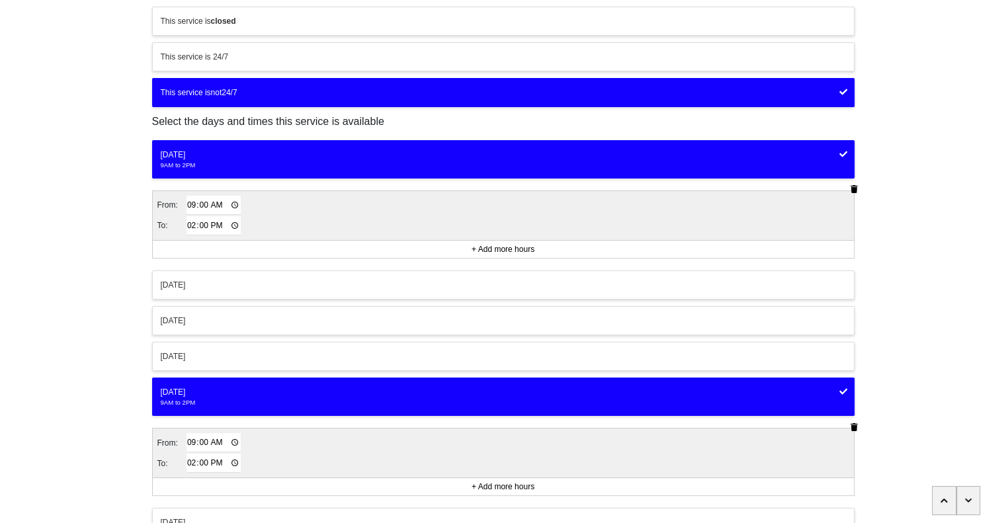
click at [191, 227] on input "14:00" at bounding box center [214, 225] width 55 height 19
type input "17:00"
click at [221, 279] on div "Tuesday" at bounding box center [503, 285] width 685 height 12
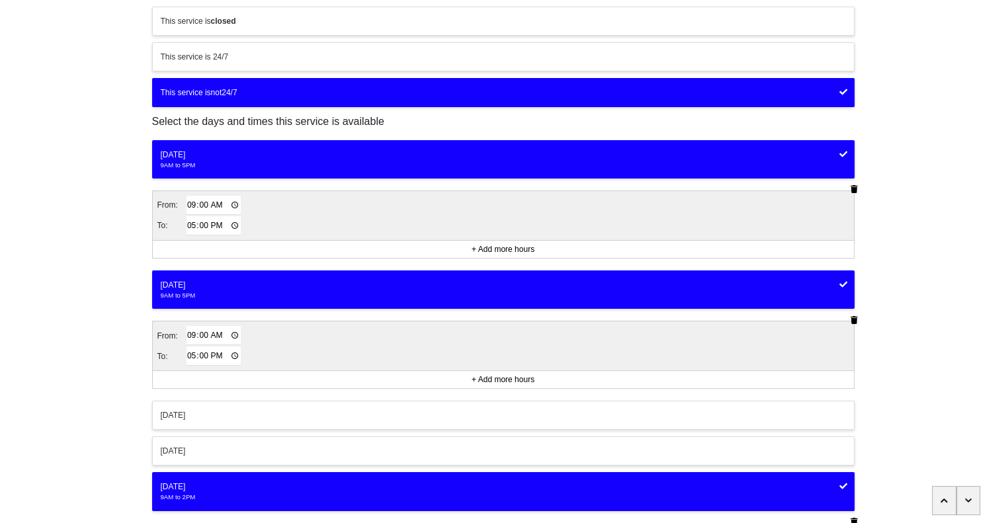
click at [294, 414] on div "Wednesday" at bounding box center [503, 416] width 685 height 12
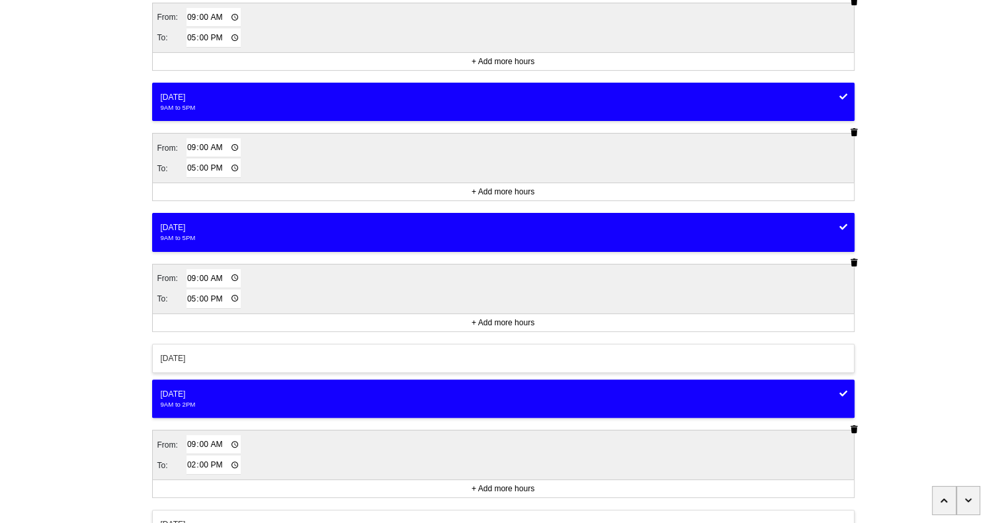
scroll to position [296, 0]
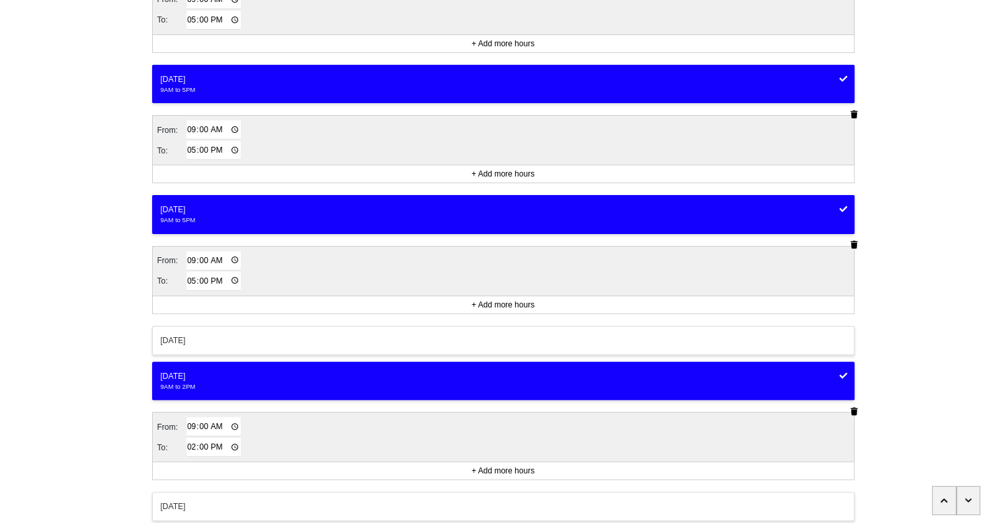
click at [336, 335] on div "Thursday" at bounding box center [503, 341] width 685 height 12
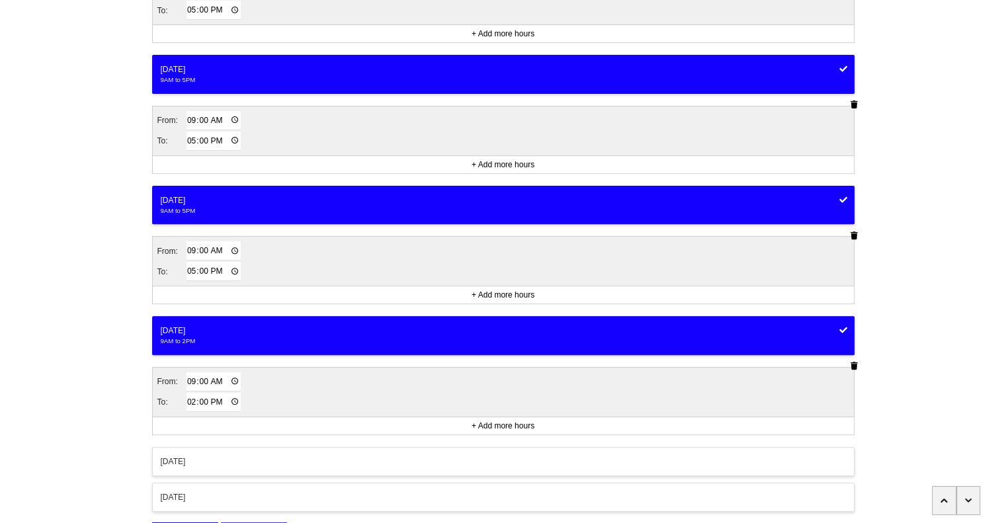
scroll to position [512, 0]
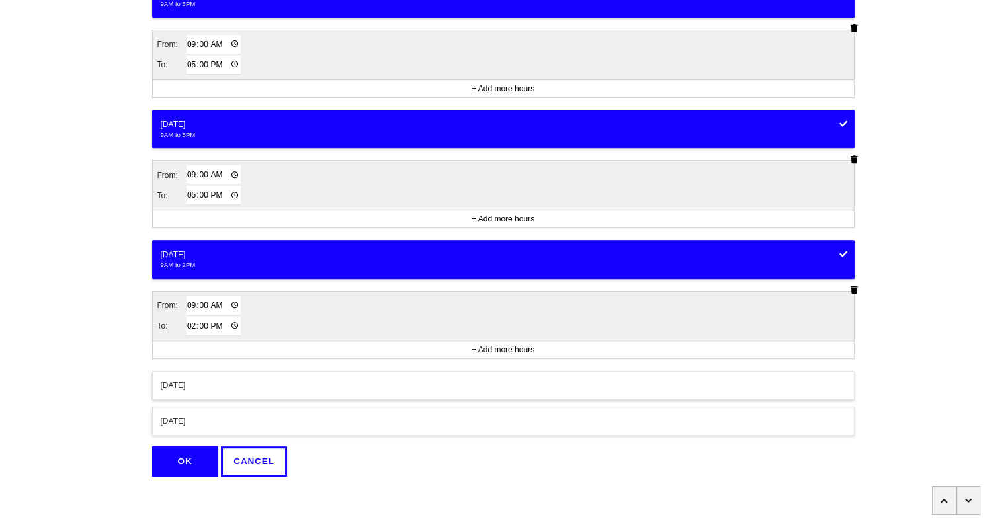
click at [191, 459] on button "OK" at bounding box center [185, 462] width 66 height 30
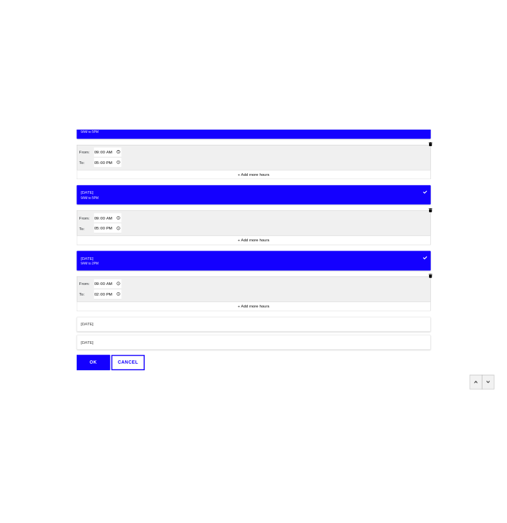
scroll to position [0, 0]
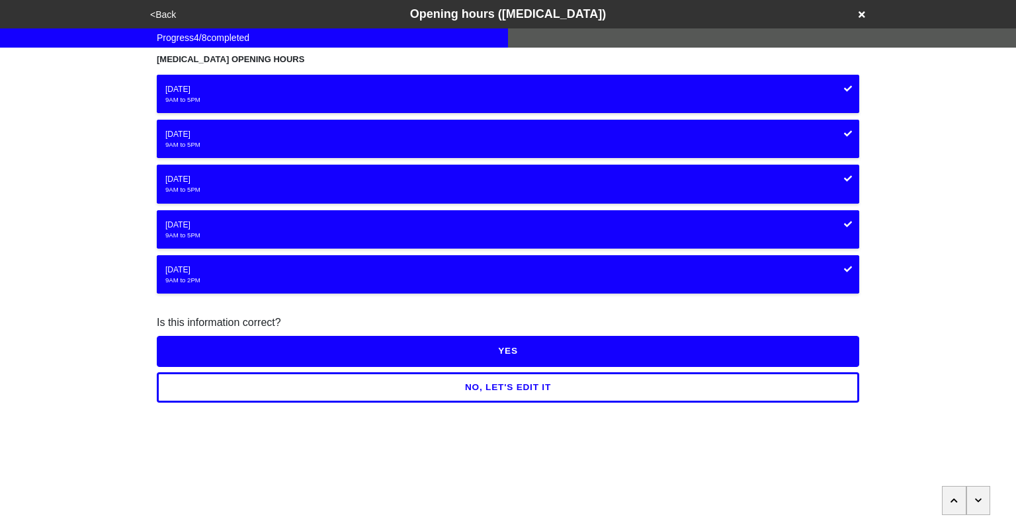
click at [520, 349] on button "YES" at bounding box center [508, 351] width 703 height 30
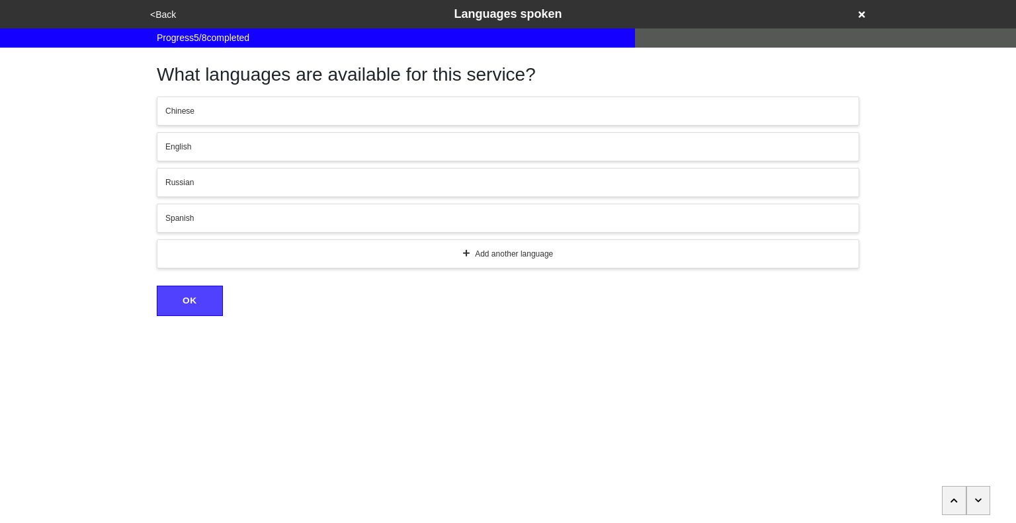
click at [982, 497] on button "button" at bounding box center [979, 500] width 24 height 29
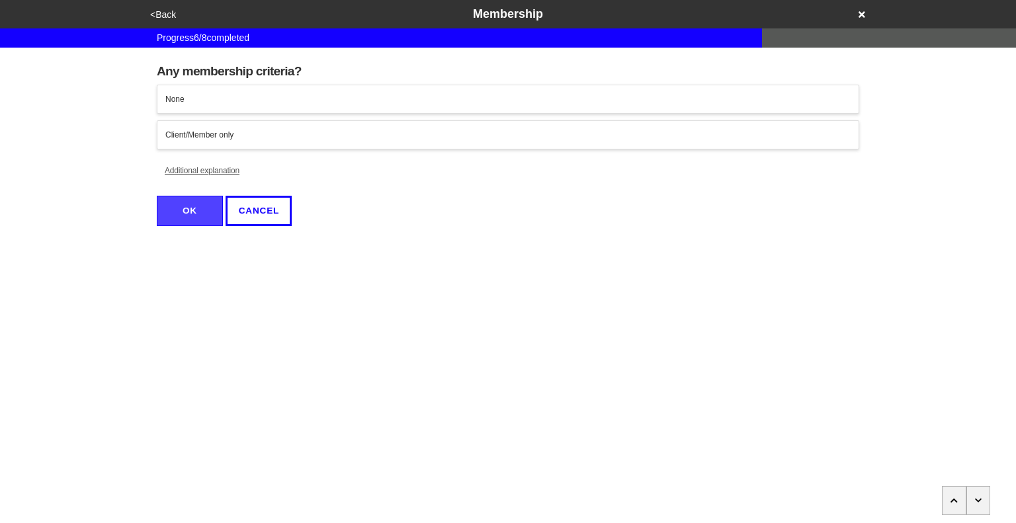
click at [982, 497] on button "button" at bounding box center [979, 500] width 24 height 29
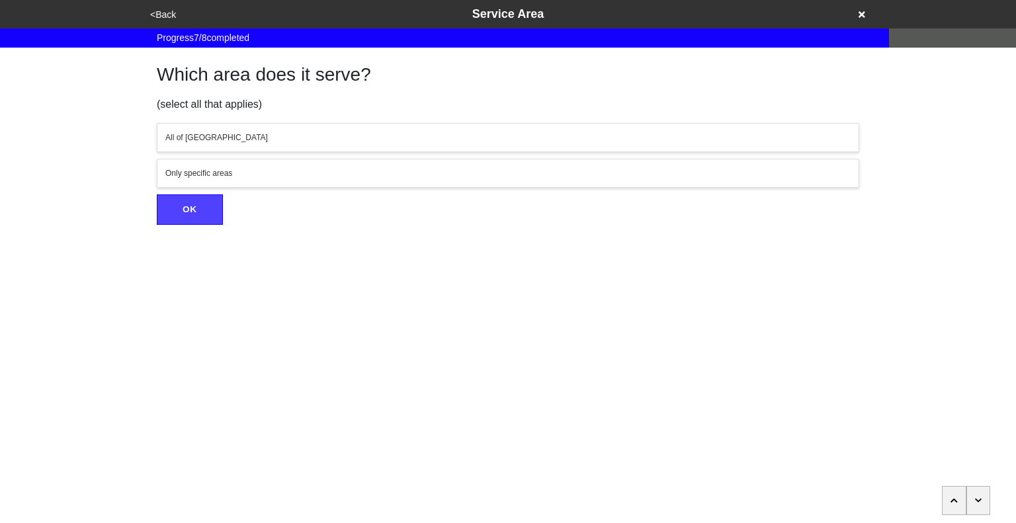
click at [982, 497] on button "button" at bounding box center [979, 500] width 24 height 29
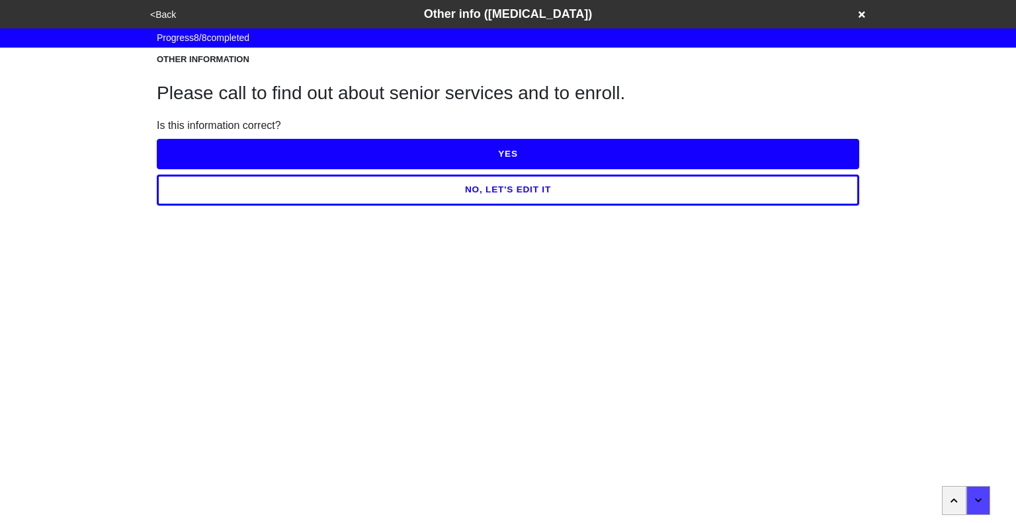
click at [577, 155] on button "YES" at bounding box center [508, 154] width 703 height 30
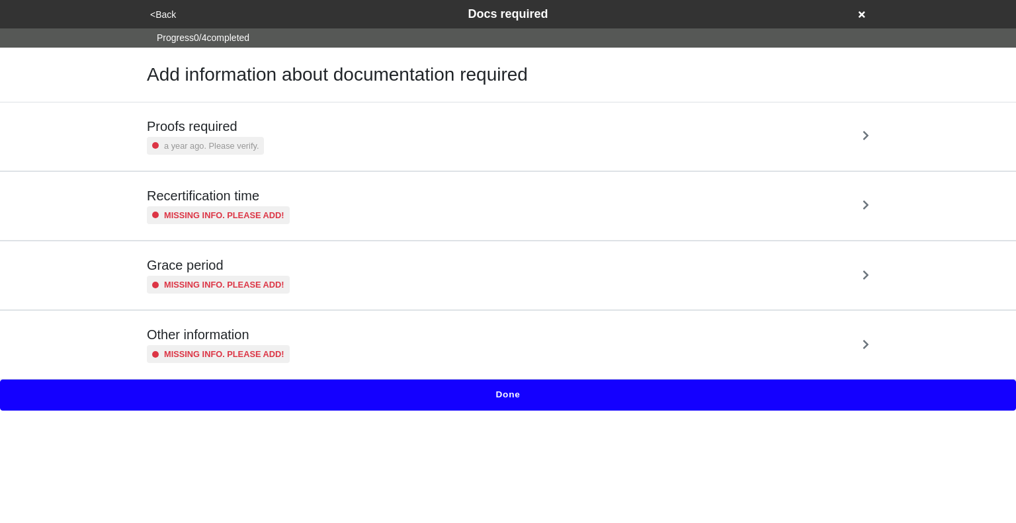
click at [565, 395] on button "Done" at bounding box center [508, 395] width 1016 height 30
